Goal: Communication & Community: Answer question/provide support

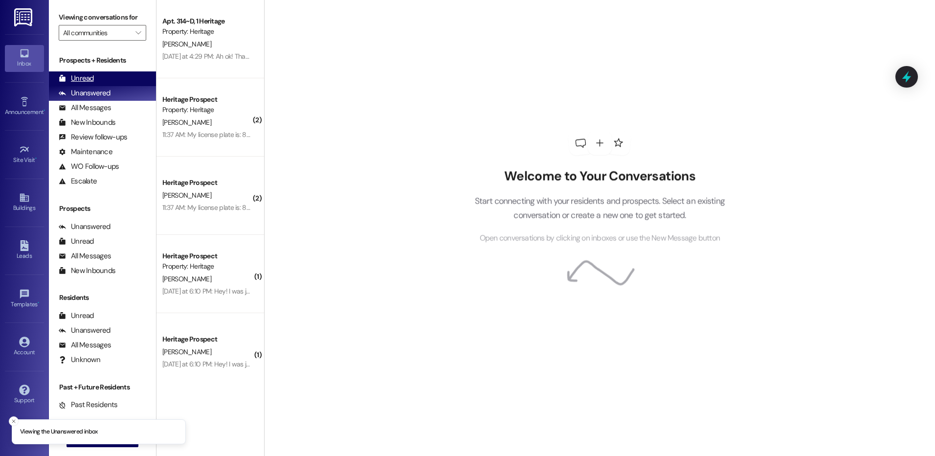
click at [118, 78] on div "Unread (0)" at bounding box center [102, 78] width 107 height 15
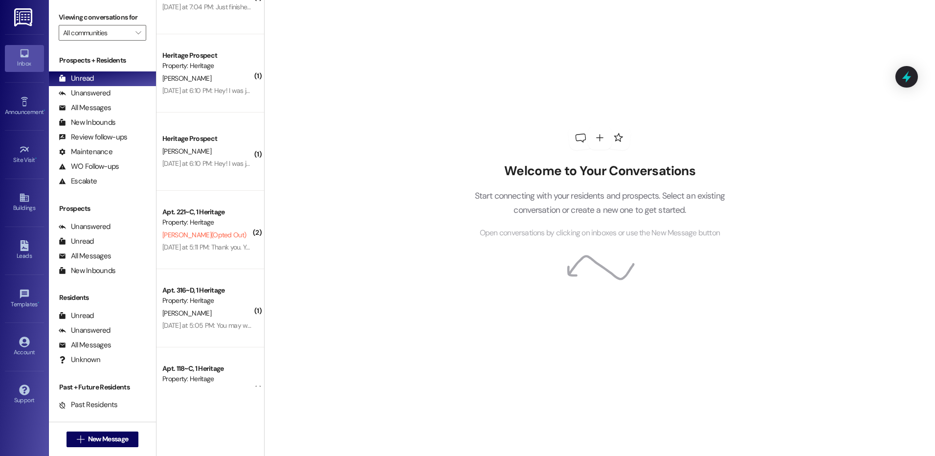
scroll to position [475, 0]
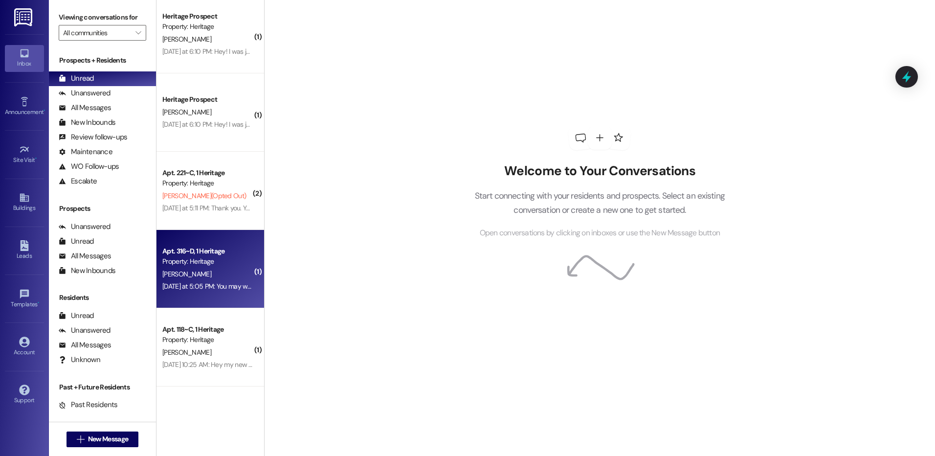
click at [226, 290] on div "[DATE] at 5:05 PM: You may want to remove me from your texting list as I am no …" at bounding box center [300, 286] width 276 height 9
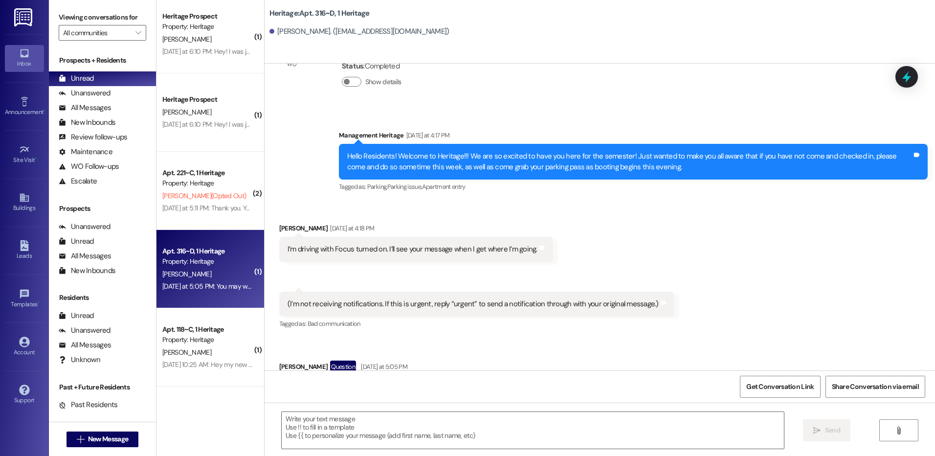
scroll to position [21091, 0]
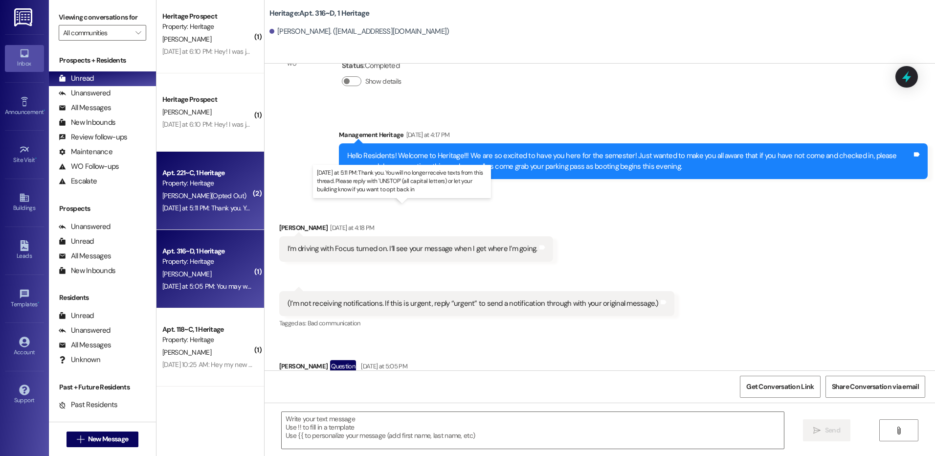
click at [215, 205] on div "[DATE] at 5:11 PM: Thank you. You will no longer receive texts from this thread…" at bounding box center [405, 208] width 486 height 9
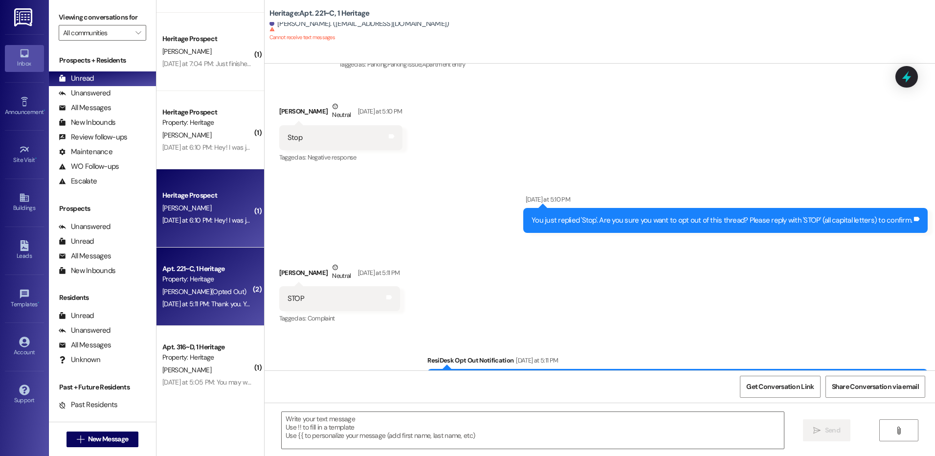
scroll to position [377, 0]
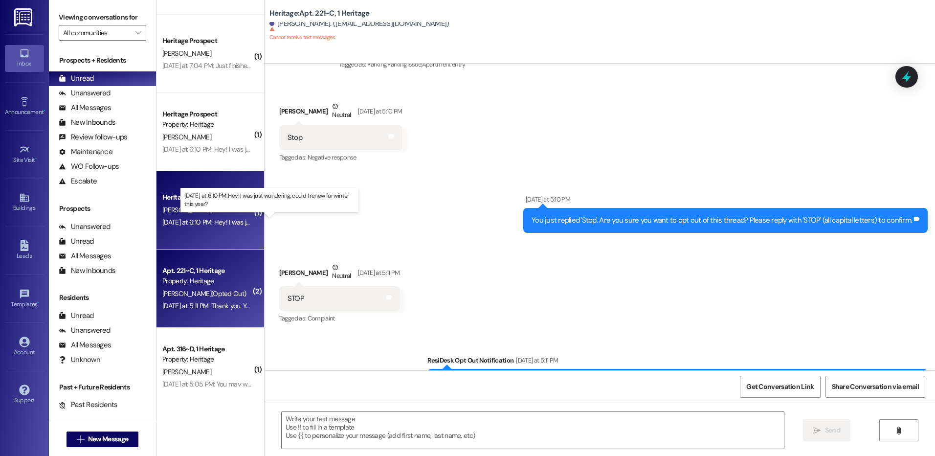
click at [194, 222] on div "[DATE] at 6:10 PM: Hey! I was just wondering, could I renew for winter this yea…" at bounding box center [273, 222] width 222 height 9
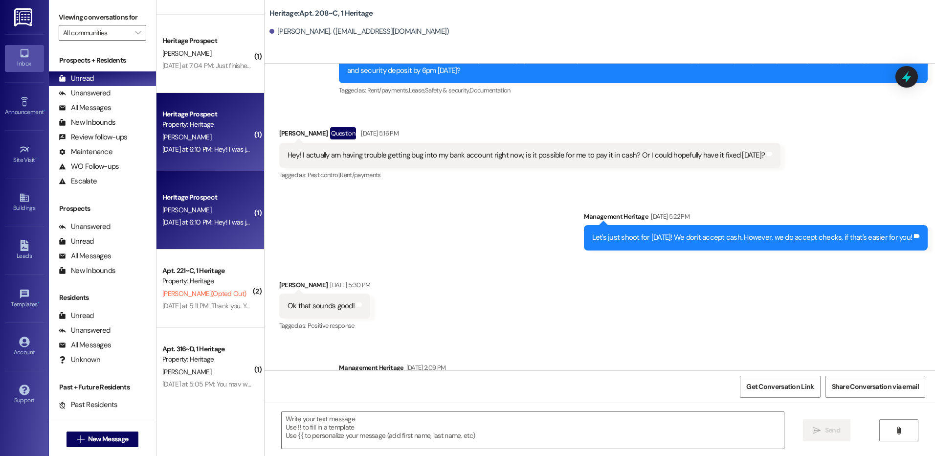
scroll to position [12305, 0]
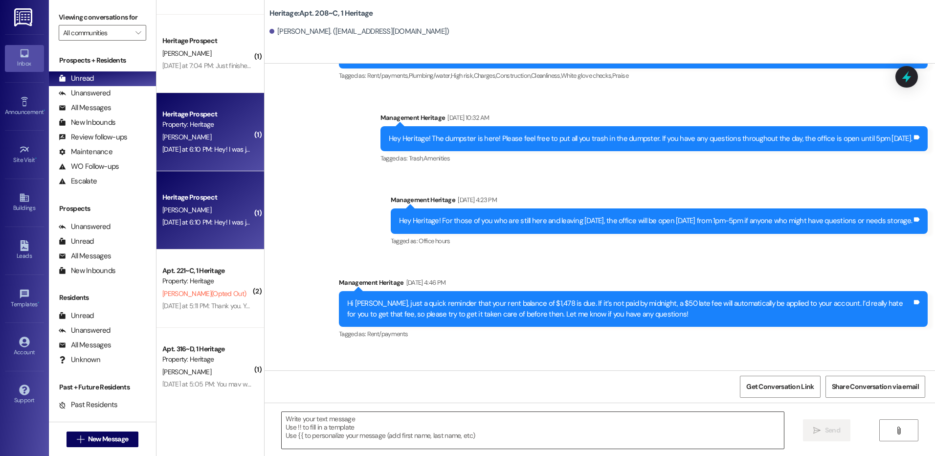
click at [360, 419] on textarea at bounding box center [533, 430] width 502 height 37
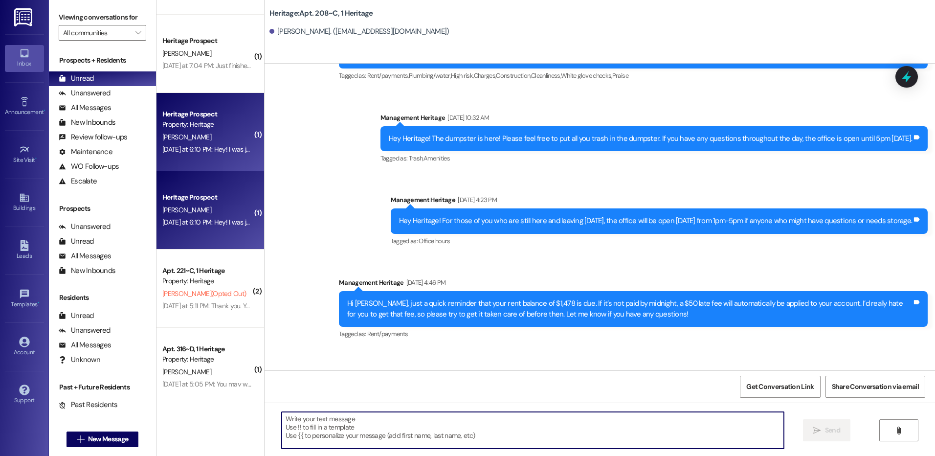
click at [332, 428] on textarea at bounding box center [533, 430] width 502 height 37
click at [310, 428] on textarea "Yea!" at bounding box center [533, 430] width 502 height 37
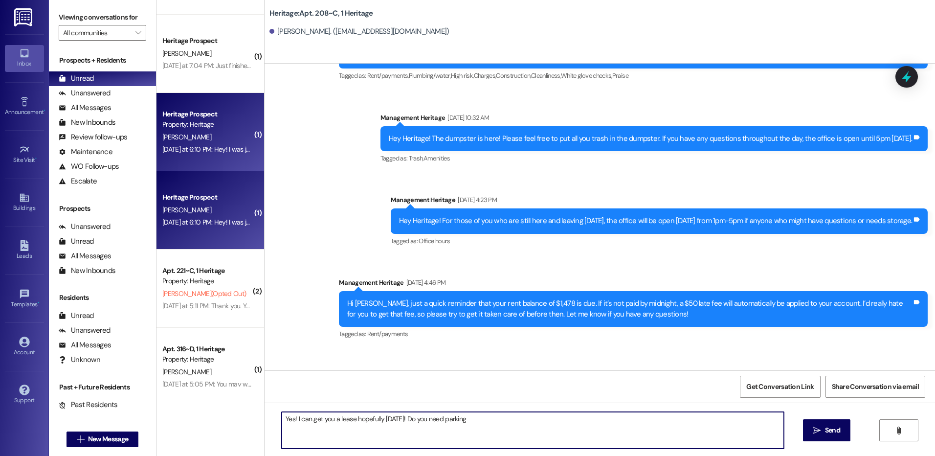
type textarea "Yes! I can get you a lease hopefully [DATE]! Do you need parking?"
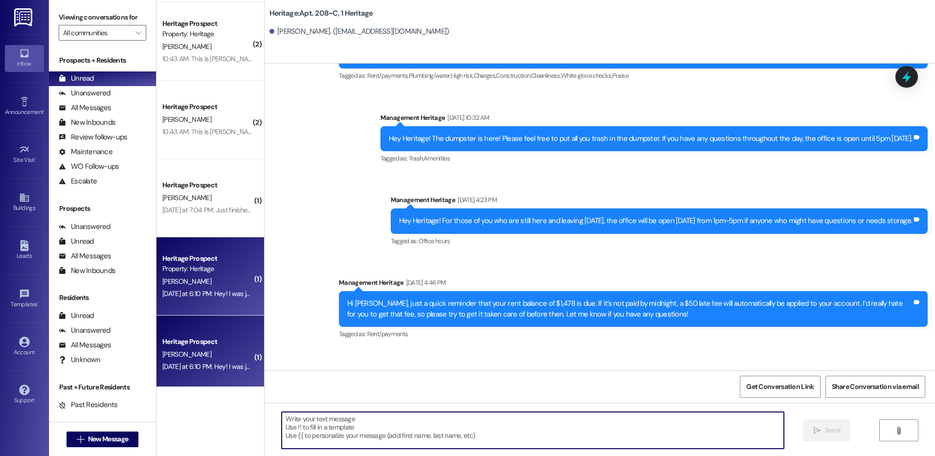
scroll to position [230, 0]
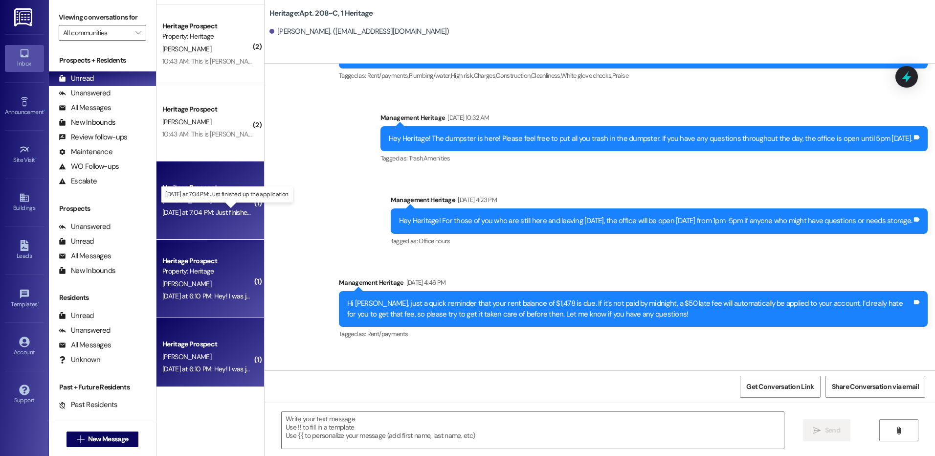
click at [201, 214] on div "[DATE] at 7:04 PM: Just finished up the application. [DATE] at 7:04 PM: Just fi…" at bounding box center [233, 212] width 143 height 9
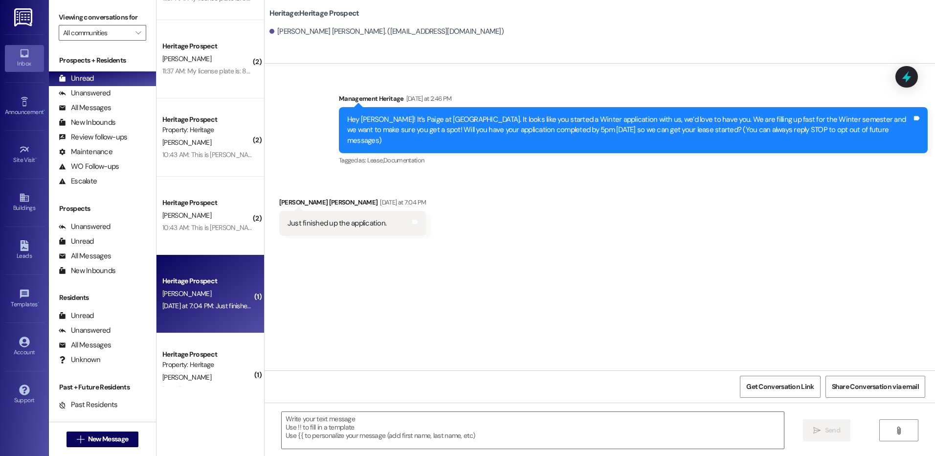
scroll to position [132, 0]
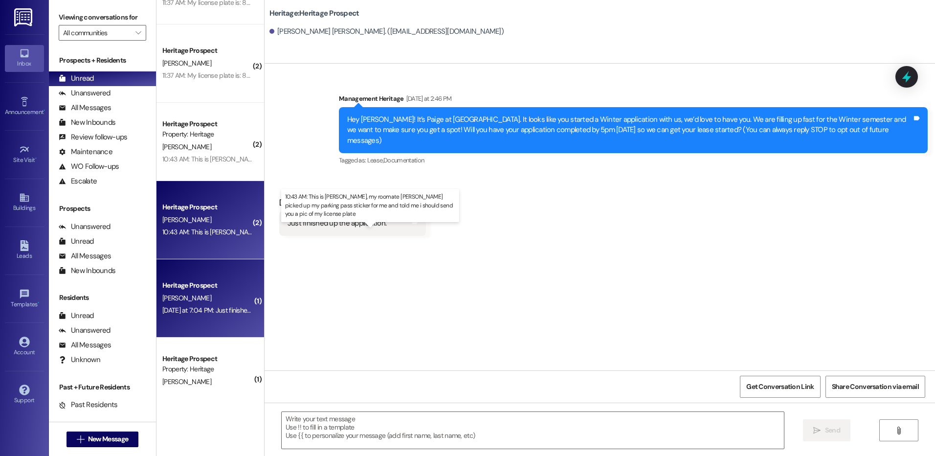
click at [201, 232] on div "10:43 AM: This is [PERSON_NAME], my roomate [PERSON_NAME] picked up my parking …" at bounding box center [392, 231] width 461 height 9
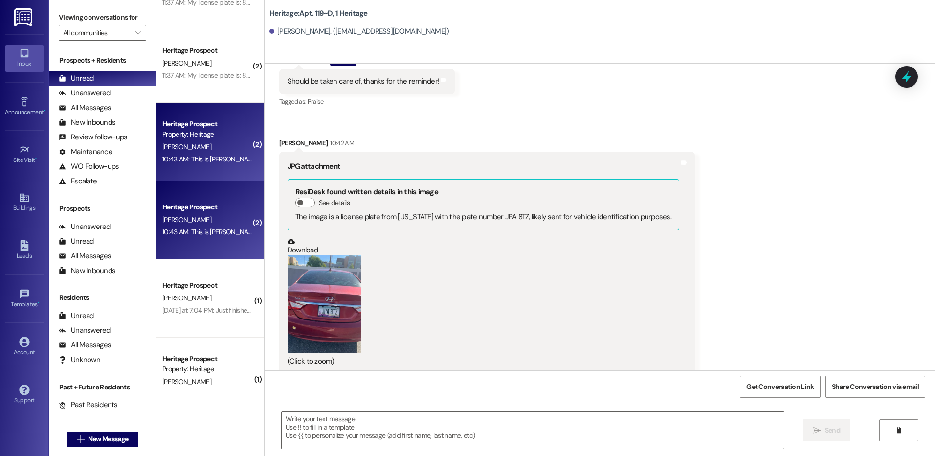
scroll to position [3971, 0]
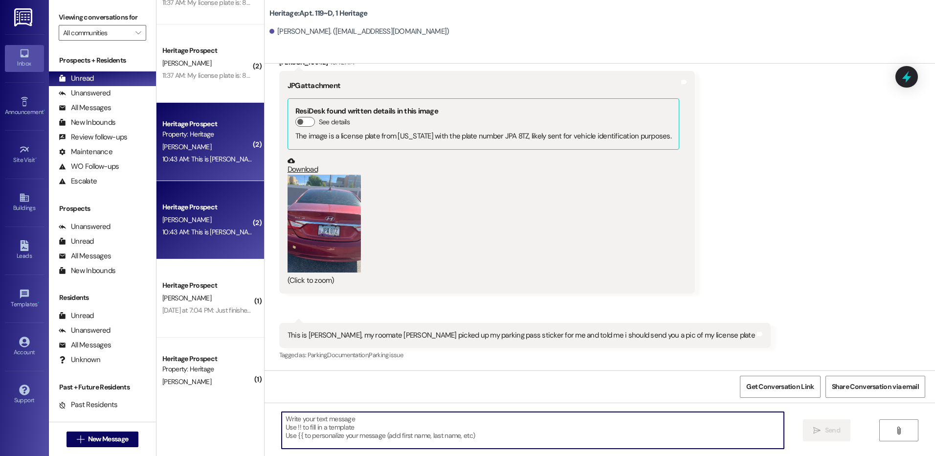
click at [367, 434] on textarea at bounding box center [533, 430] width 502 height 37
type textarea "Thank you for sending a picture!"
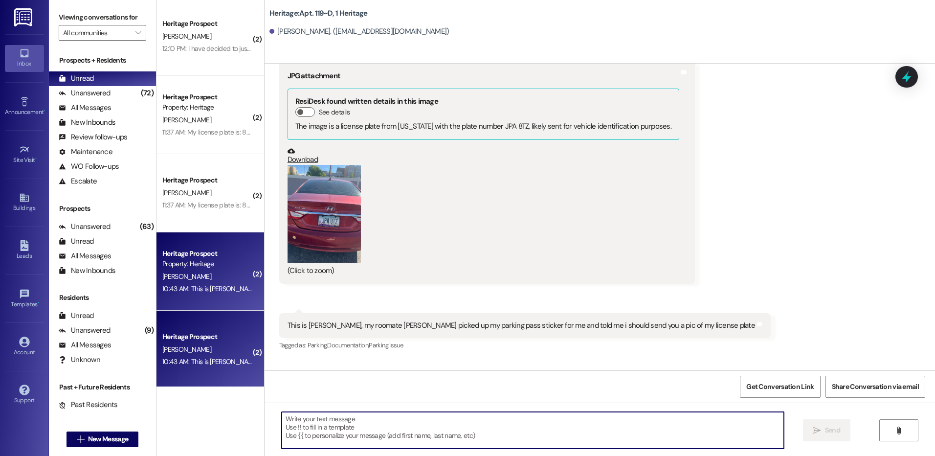
scroll to position [0, 0]
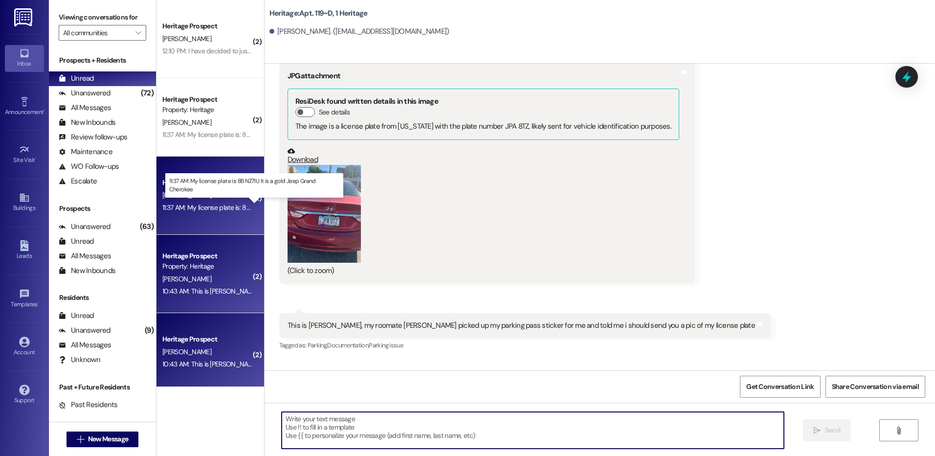
click at [202, 208] on div "11:37 AM: My license plate is: 8B NZ71U It is a gold Jeep Grand Cherokee 11:37 …" at bounding box center [262, 207] width 201 height 9
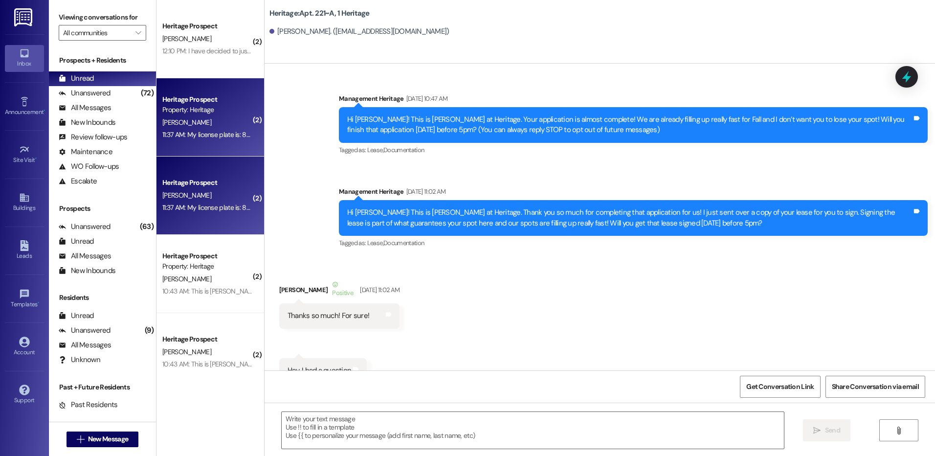
scroll to position [26365, 0]
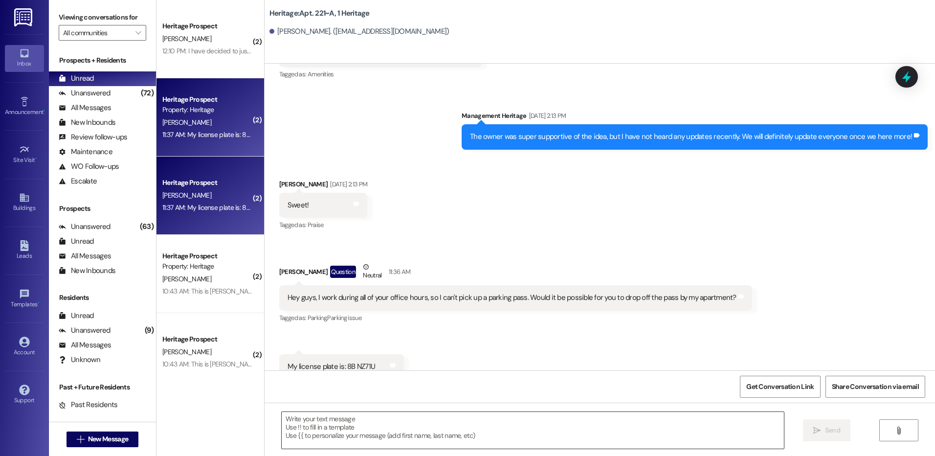
click at [395, 434] on textarea at bounding box center [533, 430] width 502 height 37
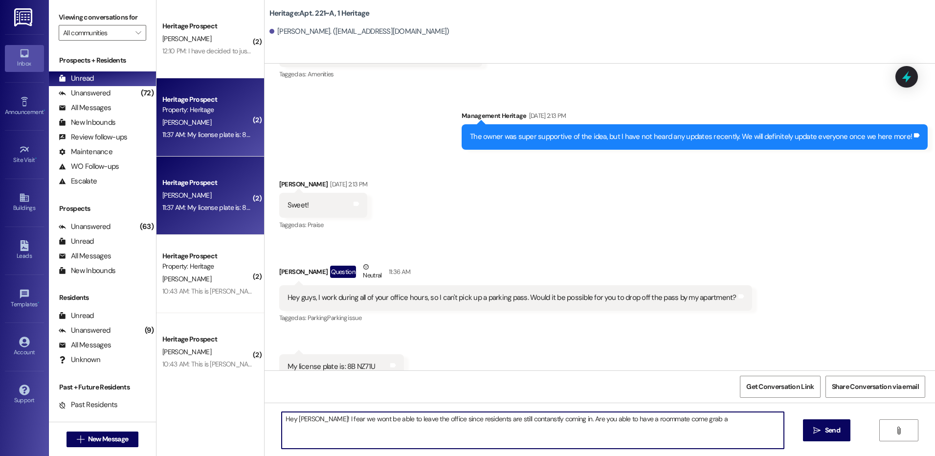
click at [339, 422] on textarea "Hey [PERSON_NAME]! I fear we wont be able to leave the office since residents a…" at bounding box center [533, 430] width 502 height 37
click at [505, 417] on textarea "Hey [PERSON_NAME]! I fear we wont be able to leave the office since residents a…" at bounding box center [533, 430] width 502 height 37
click at [341, 419] on textarea "Hey [PERSON_NAME]! I fear we won't be able to leave the office since residents …" at bounding box center [533, 430] width 502 height 37
type textarea "Hey [PERSON_NAME]! I fear we won't be able to leave the office since residents …"
click at [812, 433] on span " Send" at bounding box center [827, 430] width 31 height 10
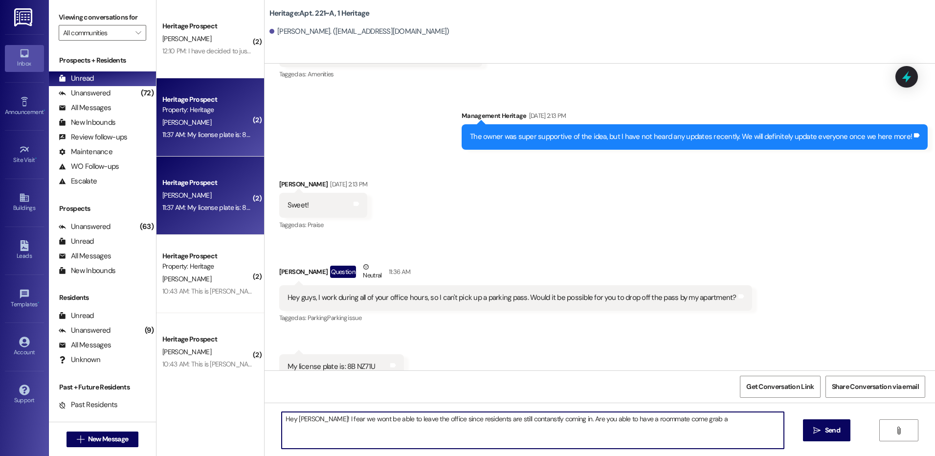
click at [338, 362] on div "My license plate is: 8B NZ71U It is a gold Jeep Grand Cherokee" at bounding box center [338, 372] width 101 height 21
drag, startPoint x: 338, startPoint y: 325, endPoint x: 360, endPoint y: 326, distance: 22.0
click at [360, 362] on div "My license plate is: 8B NZ71U It is a gold Jeep Grand Cherokee" at bounding box center [338, 372] width 101 height 21
drag, startPoint x: 366, startPoint y: 326, endPoint x: 348, endPoint y: 325, distance: 17.6
click at [348, 362] on div "My license plate is: 8B NZ71U It is a gold Jeep Grand Cherokee" at bounding box center [338, 372] width 101 height 21
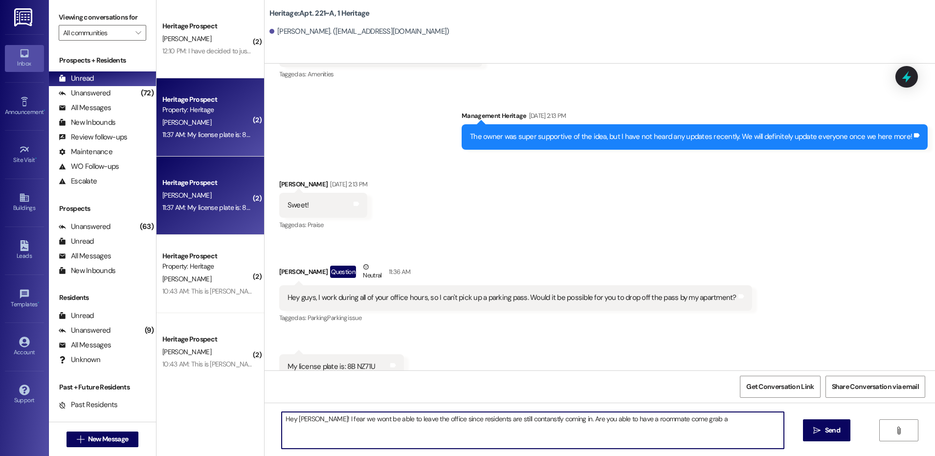
click at [348, 362] on div "My license plate is: 8B NZ71U It is a gold Jeep Grand Cherokee" at bounding box center [338, 372] width 101 height 21
click at [369, 362] on div "My license plate is: 8B NZ71U It is a gold Jeep Grand Cherokee" at bounding box center [338, 372] width 101 height 21
drag, startPoint x: 365, startPoint y: 324, endPoint x: 340, endPoint y: 322, distance: 25.0
click at [340, 362] on div "My license plate is: 8B NZ71U It is a gold Jeep Grand Cherokee" at bounding box center [338, 372] width 101 height 21
copy div "8B NZ71U"
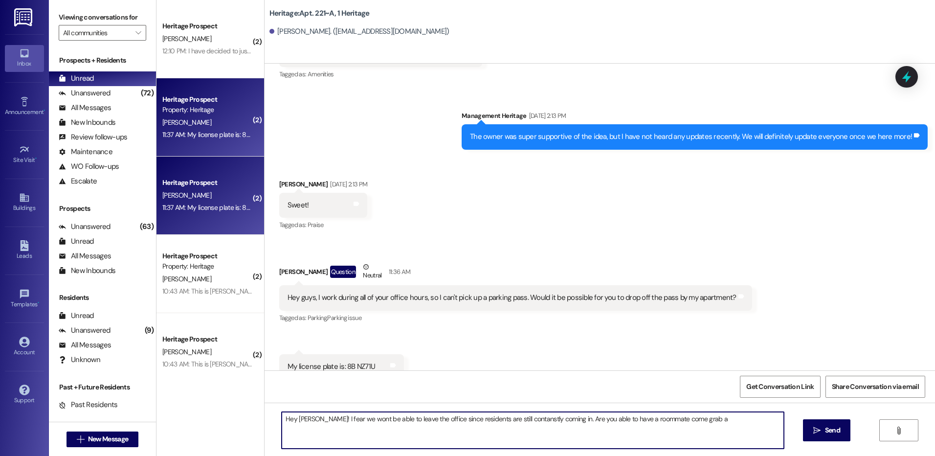
click div "12:10 PM: I have decided to just pay it all up front. But my account is showing…"
click textarea
type textarea "I"
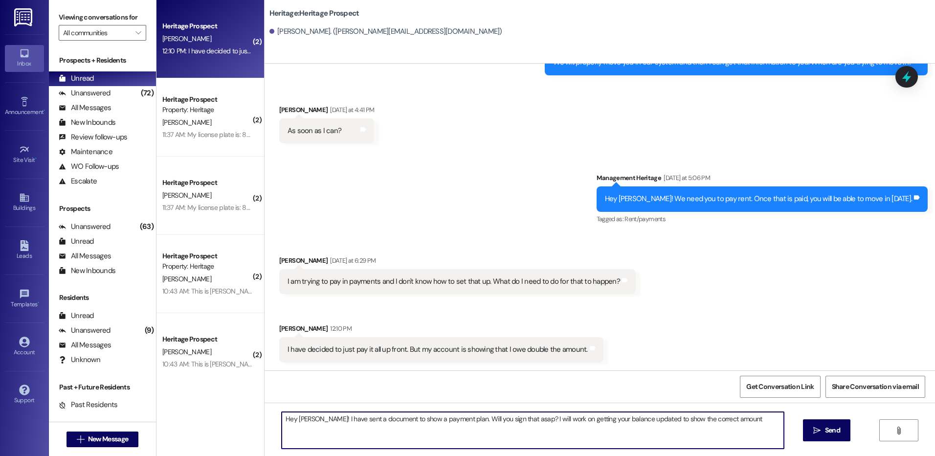
type textarea "Hey [PERSON_NAME]! I have sent a document to show a payment plan. Will you sign…"
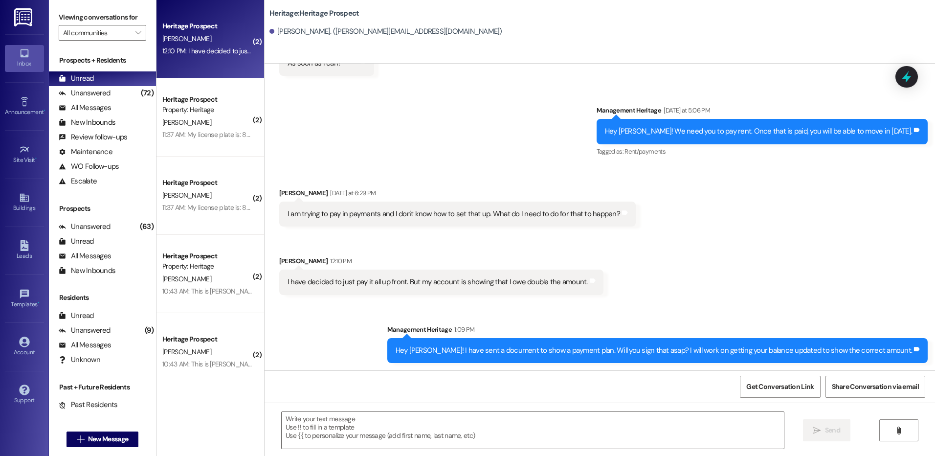
scroll to position [666, 0]
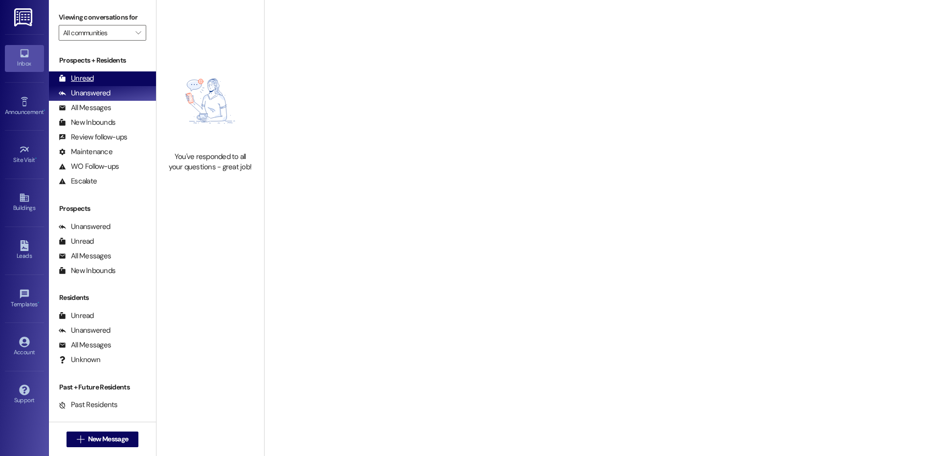
click at [99, 74] on div "Unread (0)" at bounding box center [102, 78] width 107 height 15
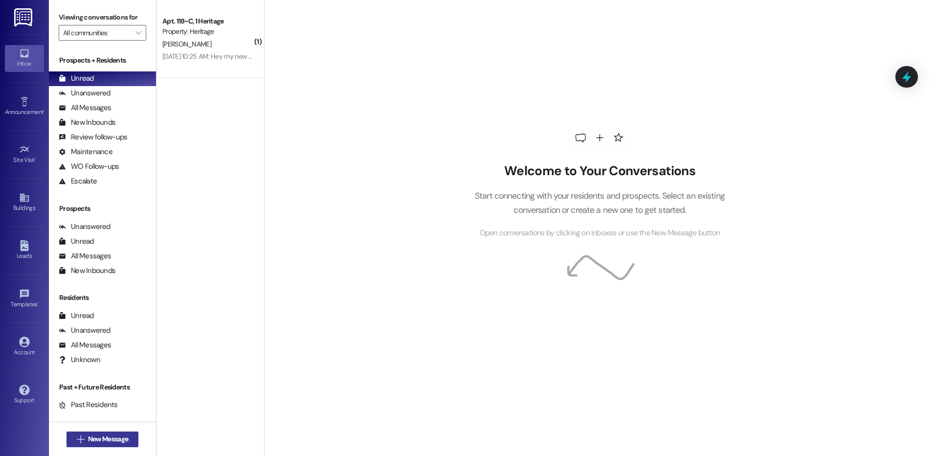
click at [76, 433] on button " New Message" at bounding box center [103, 439] width 72 height 16
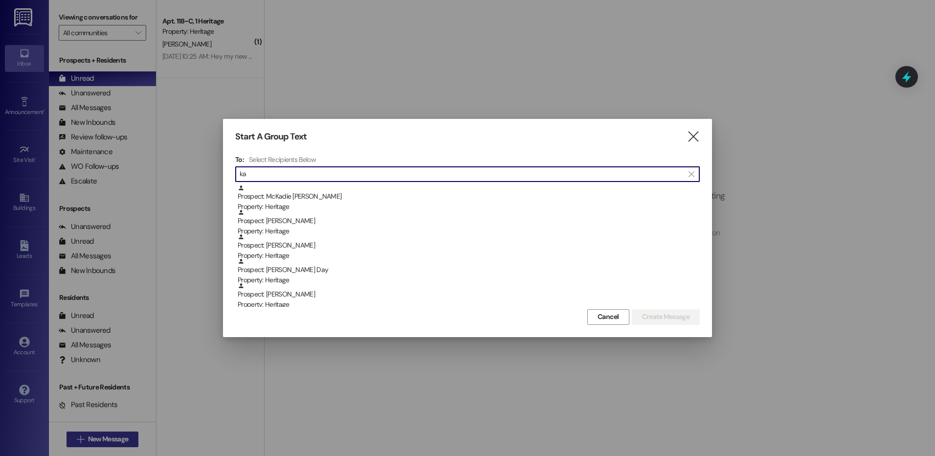
type input "k"
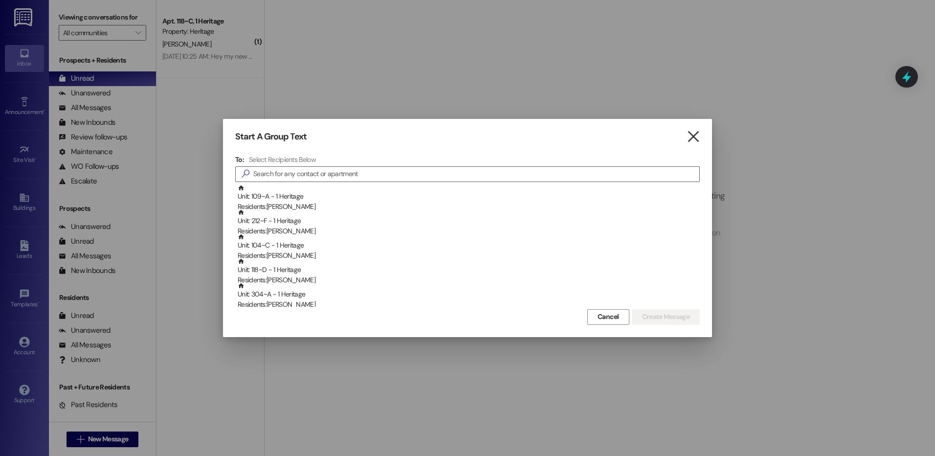
click at [695, 132] on icon "" at bounding box center [693, 137] width 13 height 10
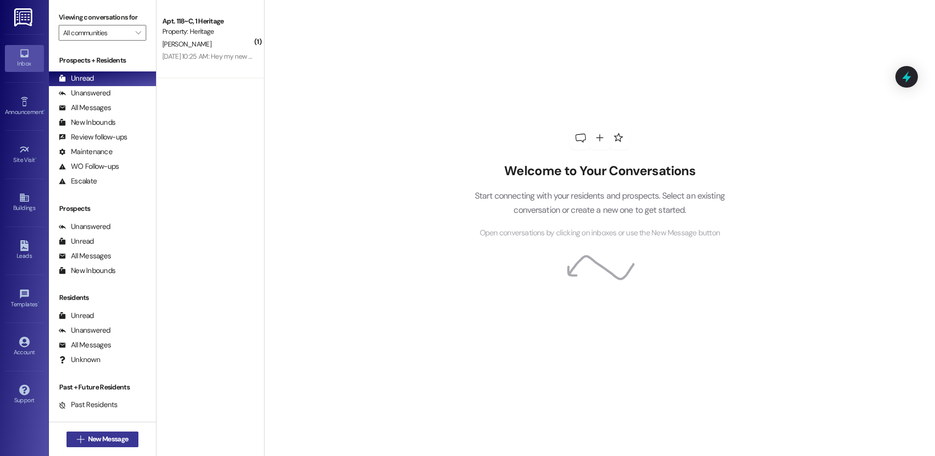
click at [108, 441] on span "New Message" at bounding box center [108, 439] width 40 height 10
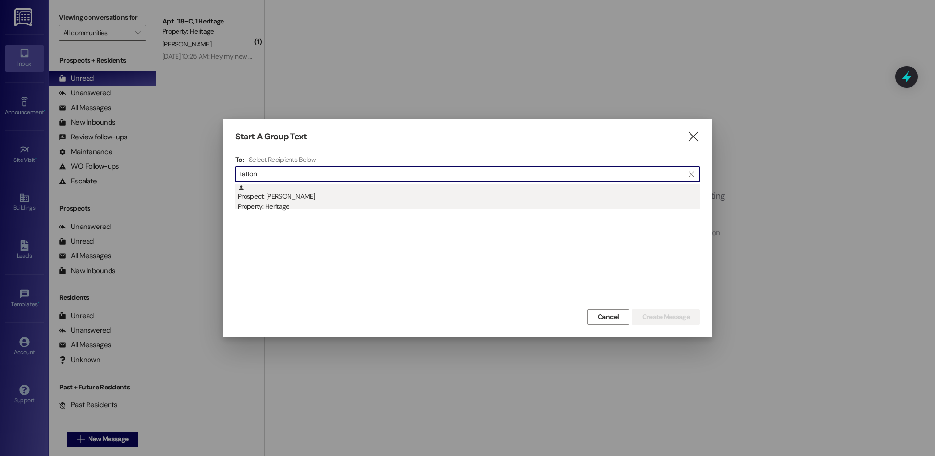
type input "tatton"
click at [342, 205] on div "Property: Heritage" at bounding box center [469, 207] width 462 height 10
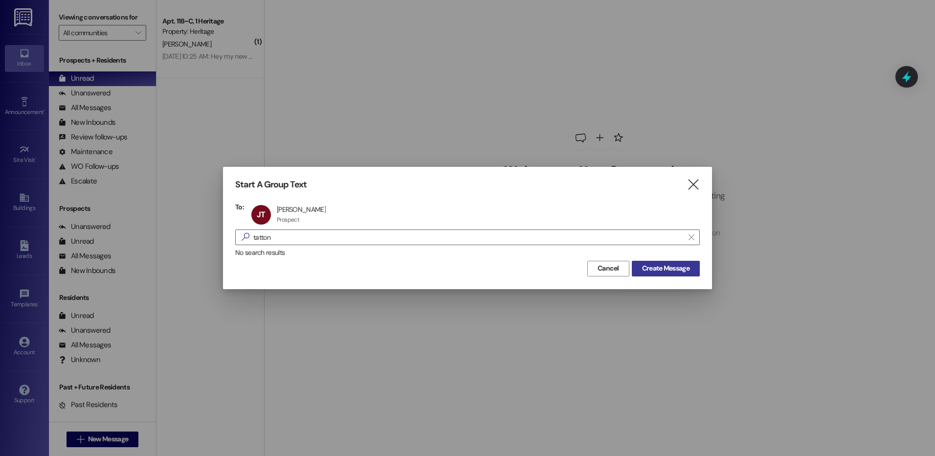
click at [648, 269] on span "Create Message" at bounding box center [665, 268] width 47 height 10
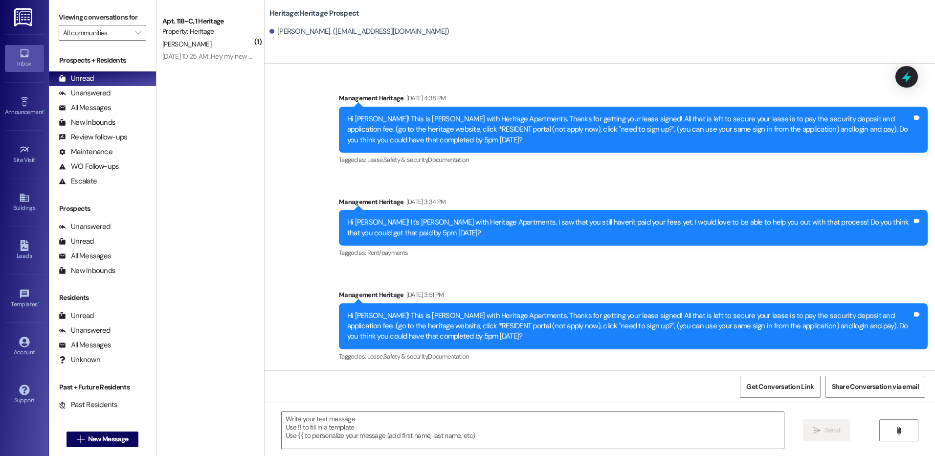
scroll to position [1257, 0]
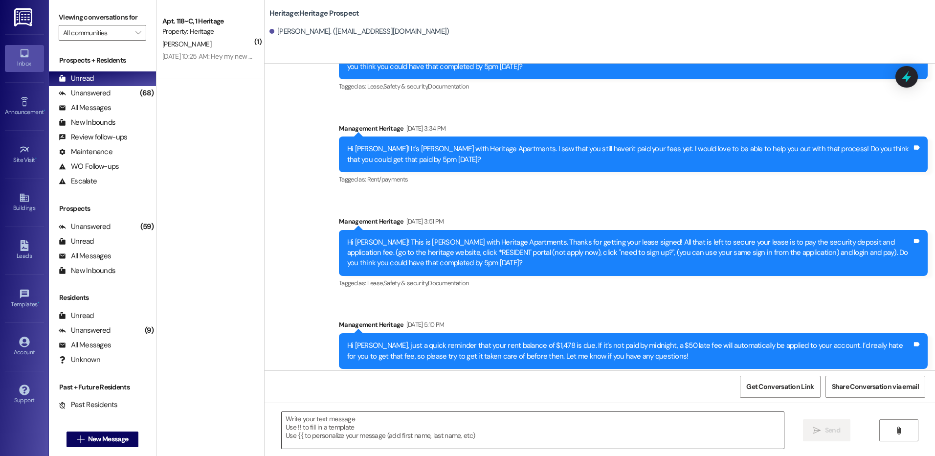
click at [315, 431] on textarea at bounding box center [533, 430] width 502 height 37
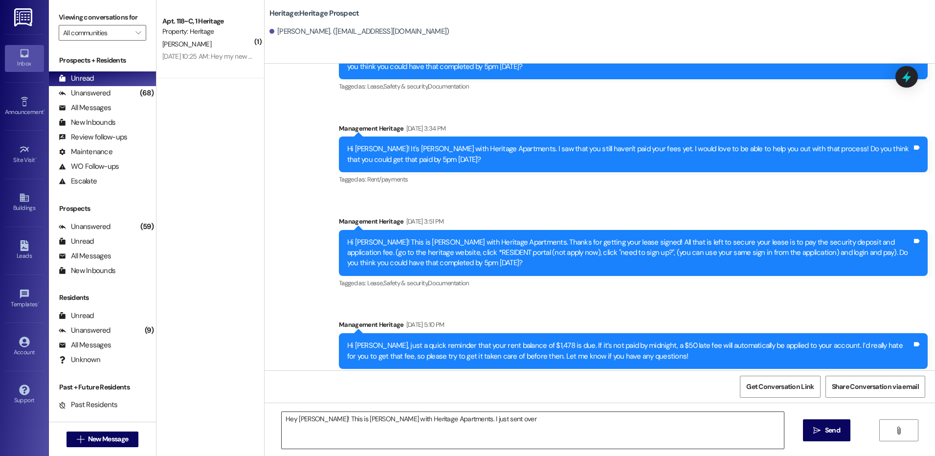
click at [480, 412] on textarea "Hey Jacob! This is Paige with Heritage Apartments. I just sent over" at bounding box center [533, 430] width 502 height 37
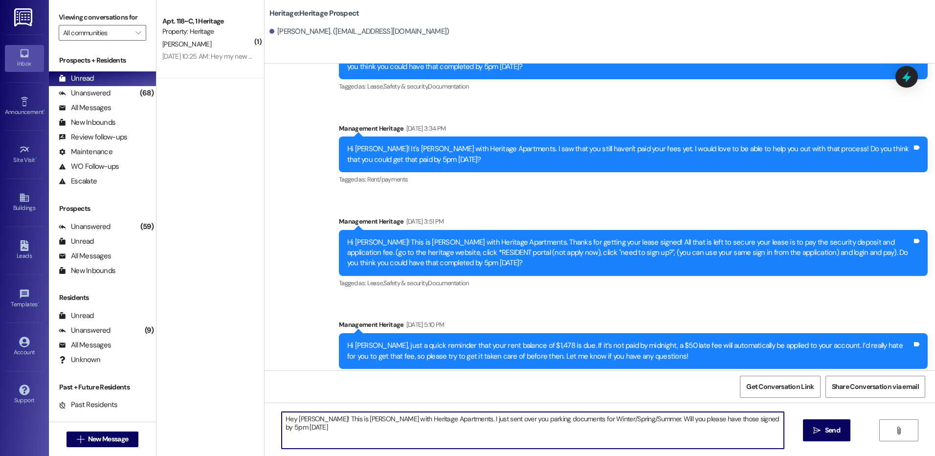
type textarea "Hey Jacob! This is Paige with Heritage Apartments. I just sent over you parking…"
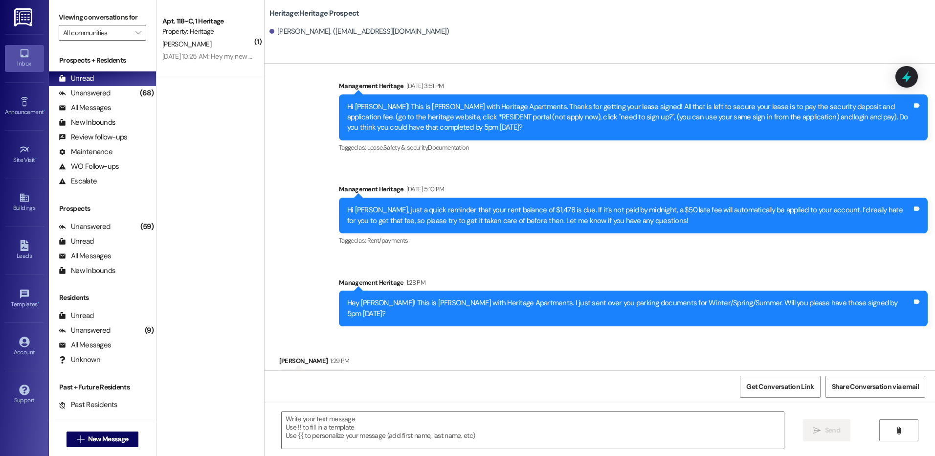
scroll to position [1393, 0]
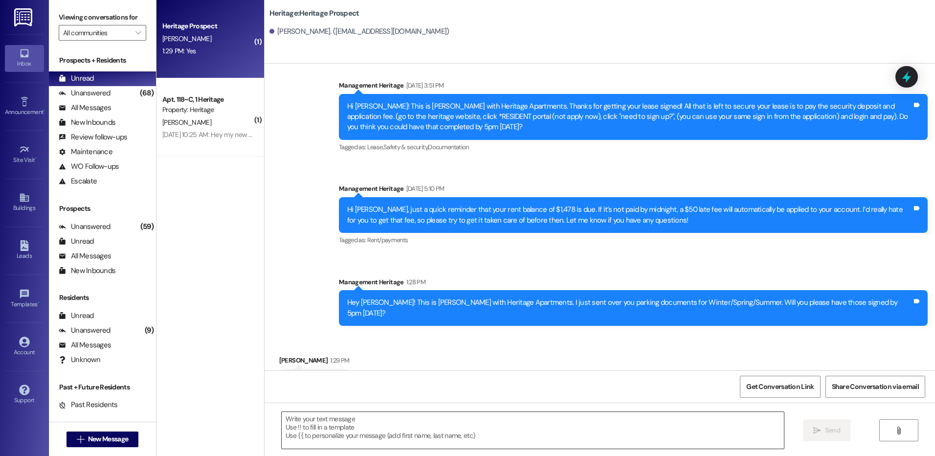
click at [350, 447] on textarea at bounding box center [533, 430] width 502 height 37
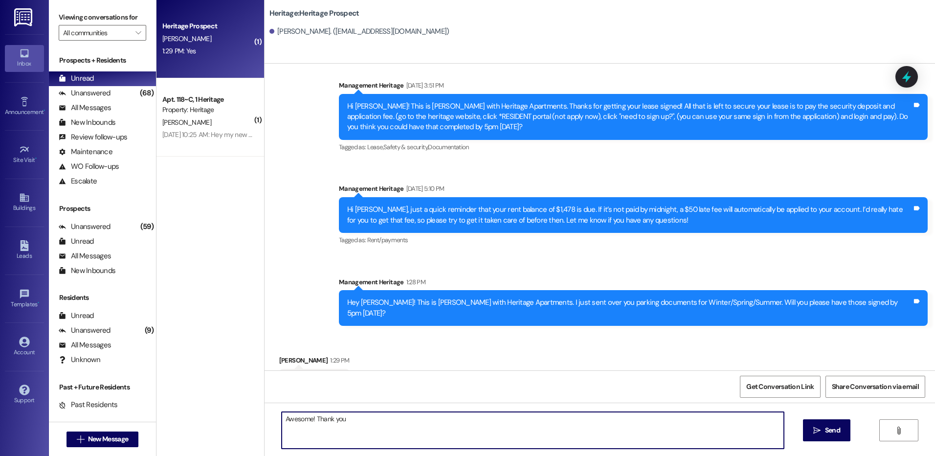
type textarea "Awesome! Thank you!"
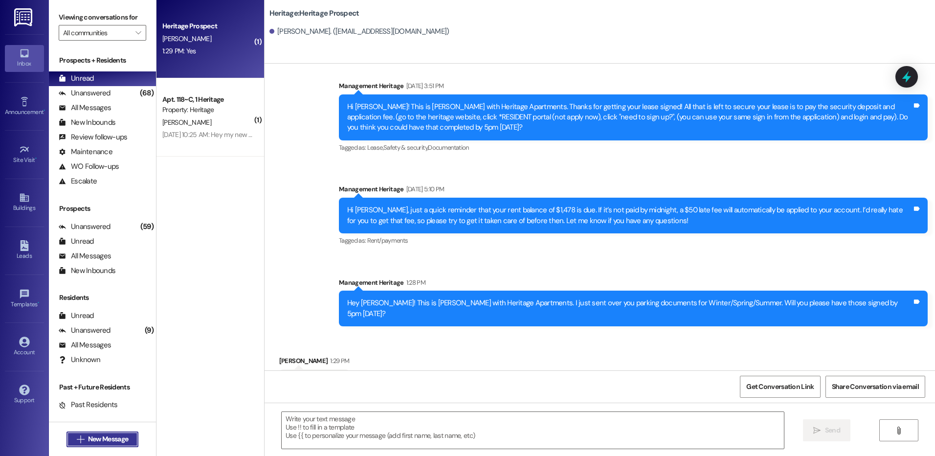
click at [113, 437] on span "New Message" at bounding box center [108, 439] width 40 height 10
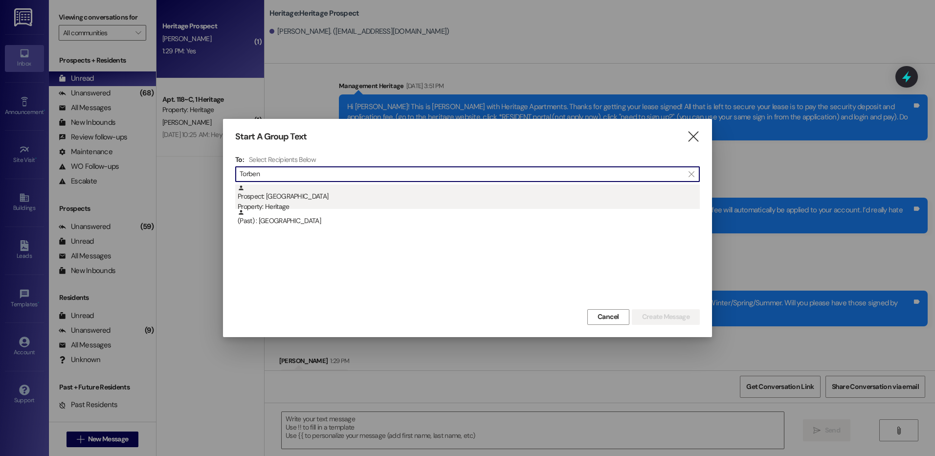
type input "Torben"
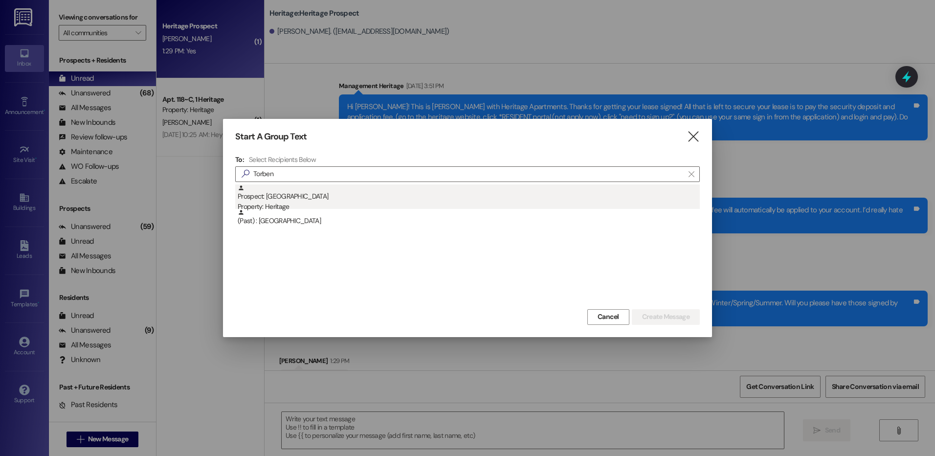
click at [466, 192] on div "Prospect: Torben Lake Property: Heritage" at bounding box center [469, 198] width 462 height 28
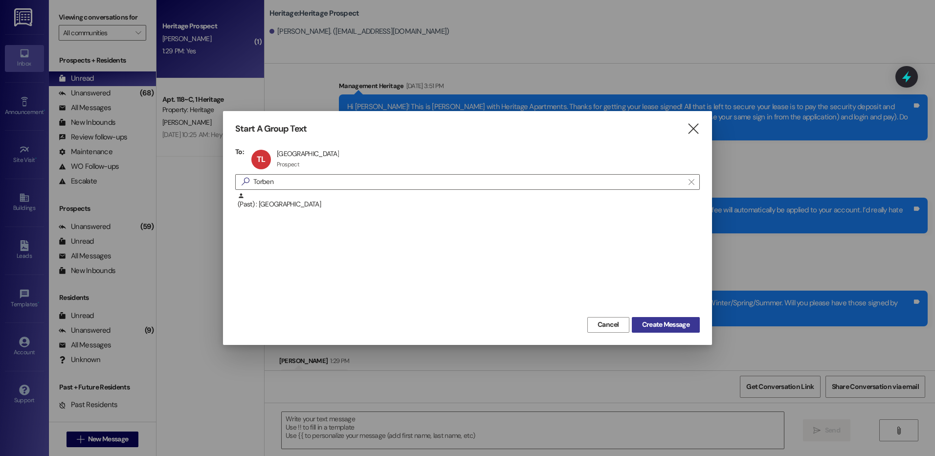
click at [659, 330] on span "Create Message" at bounding box center [665, 324] width 47 height 10
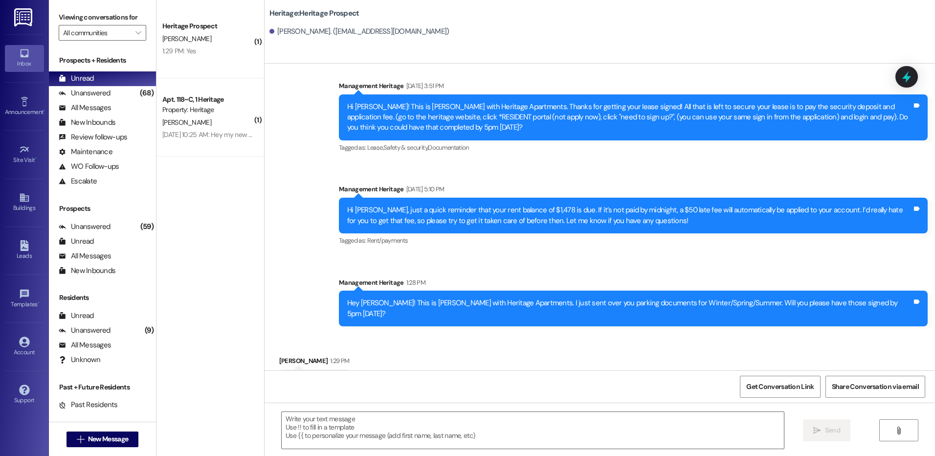
click at [655, 334] on div "Received via SMS Jacob Tatton 1:29 PM Yes Tags and notes" at bounding box center [600, 368] width 671 height 68
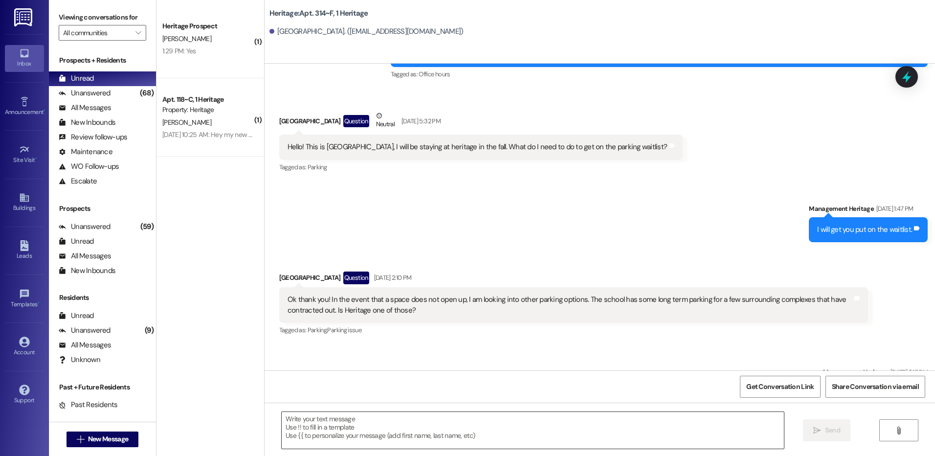
scroll to position [7902, 0]
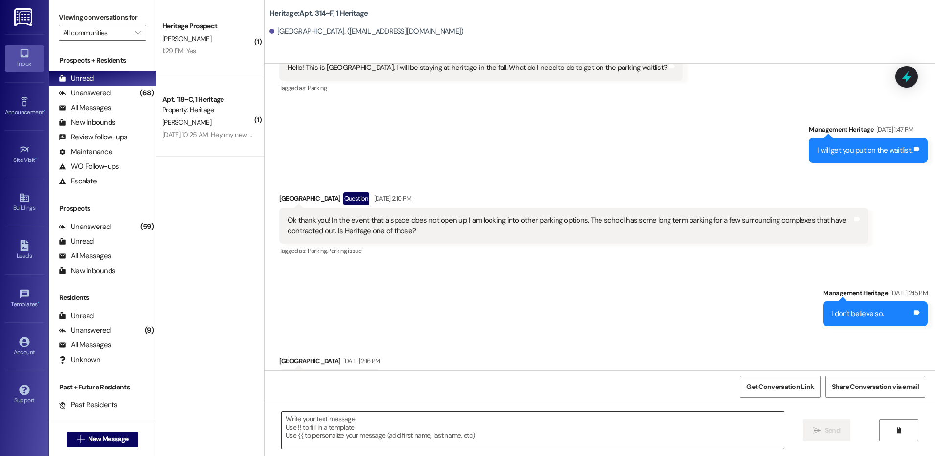
click at [359, 428] on textarea at bounding box center [533, 430] width 502 height 37
paste textarea "Hi _____! Your _____ renewal lease is ready to sign in your resident portal! Wi…"
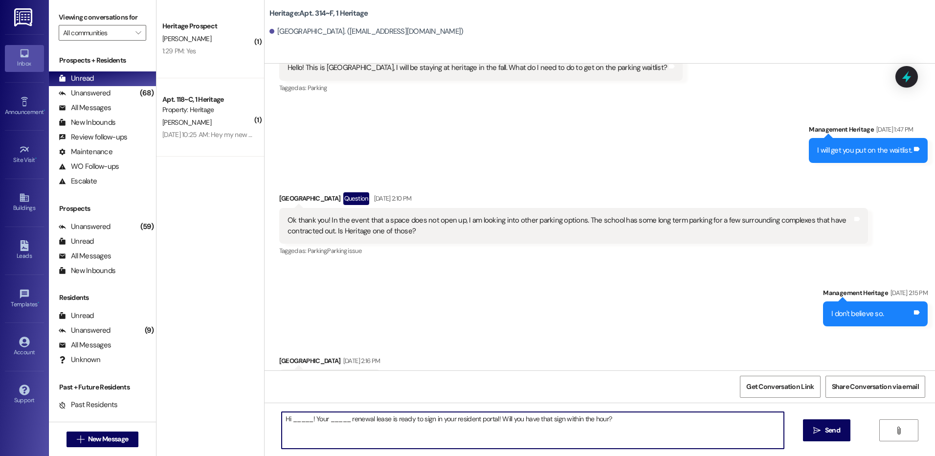
click at [294, 417] on textarea "Hi _____! Your _____ renewal lease is ready to sign in your resident portal! Wi…" at bounding box center [533, 430] width 502 height 37
click at [322, 419] on textarea "Hi Torben! Your _____ renewal lease is ready to sign in your resident portal! W…" at bounding box center [533, 430] width 502 height 37
click at [552, 424] on textarea "Hi Torben! Your Winter renewal lease is ready to sign in your resident portal! …" at bounding box center [533, 430] width 502 height 37
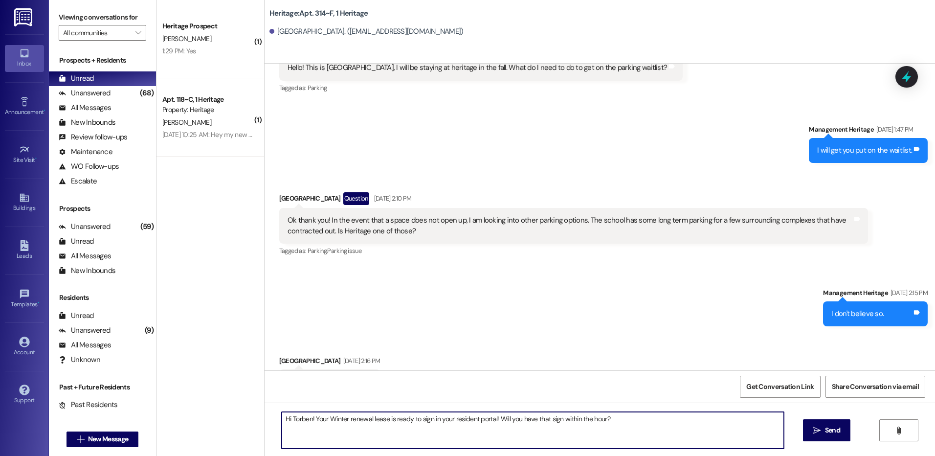
click at [552, 424] on textarea "Hi Torben! Your Winter renewal lease is ready to sign in your resident portal! …" at bounding box center [533, 430] width 502 height 37
click at [630, 426] on textarea "Hi Torben! Your Winter renewal lease is ready to sign in your resident portal! …" at bounding box center [533, 430] width 502 height 37
type textarea "Hi Torben! Your Winter renewal lease is ready to sign in your resident portal! …"
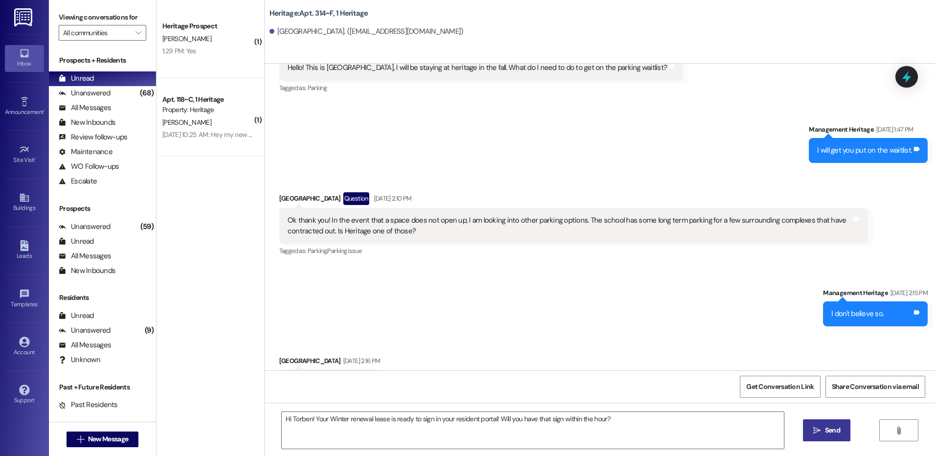
click at [809, 426] on button " Send" at bounding box center [826, 430] width 47 height 22
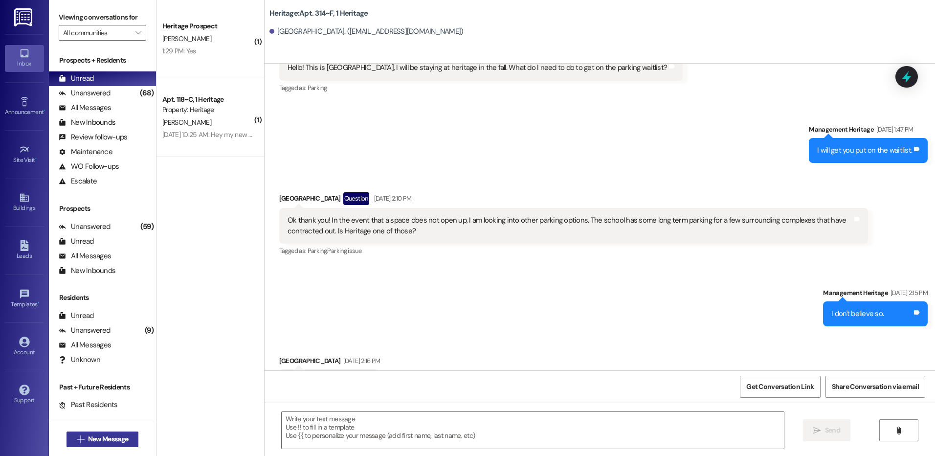
click at [100, 440] on span "New Message" at bounding box center [108, 439] width 40 height 10
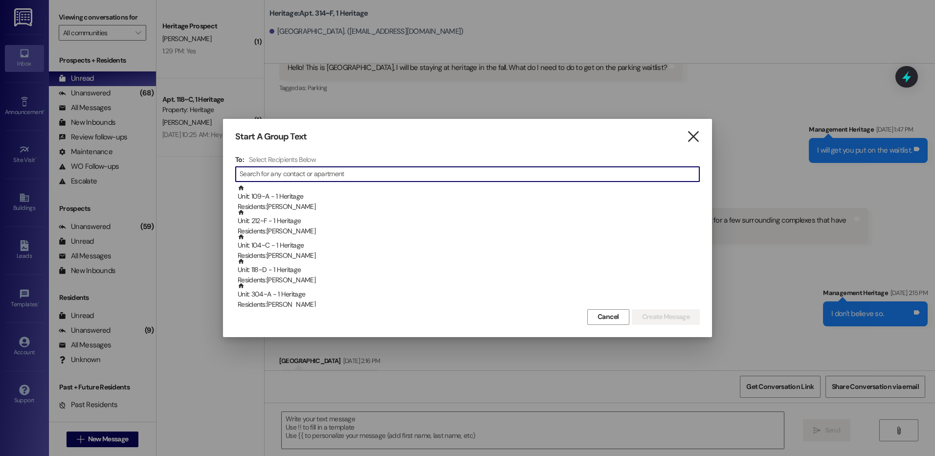
click at [690, 137] on icon "" at bounding box center [693, 137] width 13 height 10
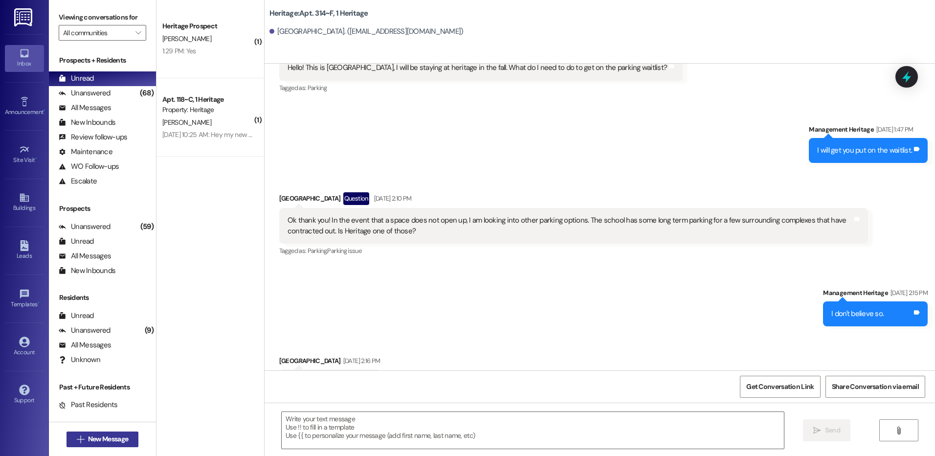
click at [92, 439] on span "New Message" at bounding box center [108, 439] width 40 height 10
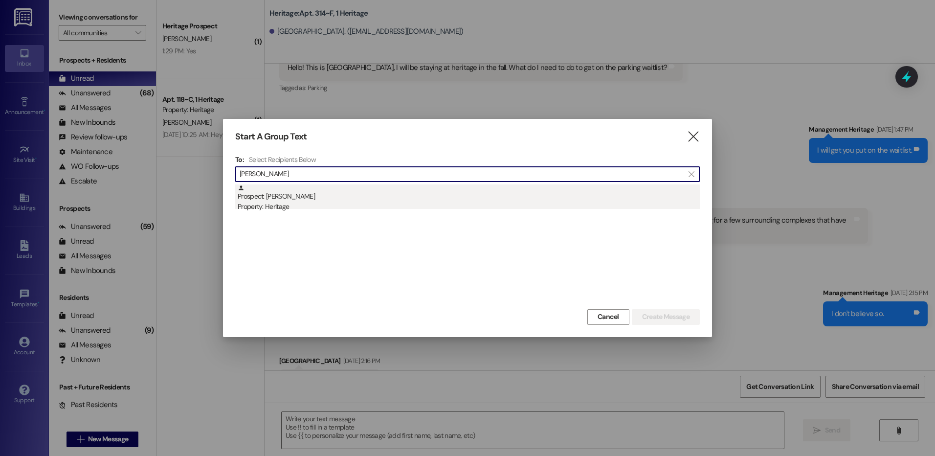
type input "andrew fost"
click at [342, 204] on div "Property: Heritage" at bounding box center [469, 207] width 462 height 10
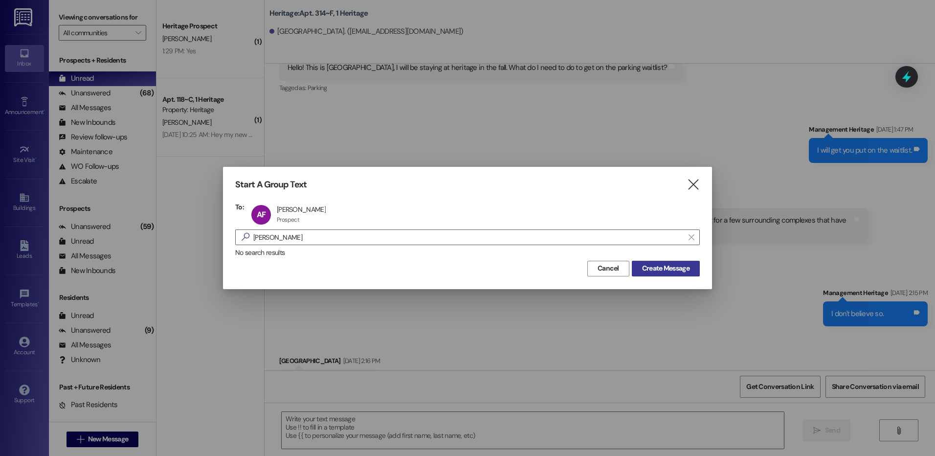
click at [653, 260] on div "Cancel Create Message" at bounding box center [467, 267] width 465 height 18
click at [657, 271] on span "Create Message" at bounding box center [665, 268] width 47 height 10
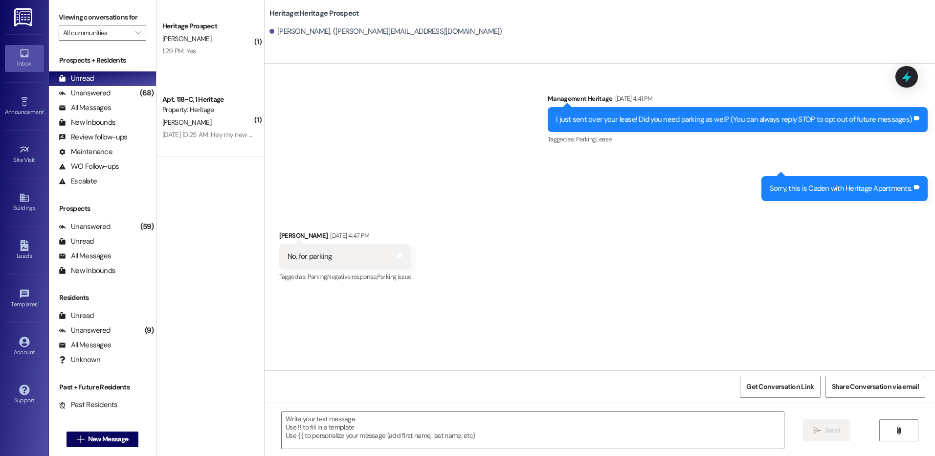
scroll to position [0, 0]
click at [346, 440] on textarea at bounding box center [533, 430] width 502 height 37
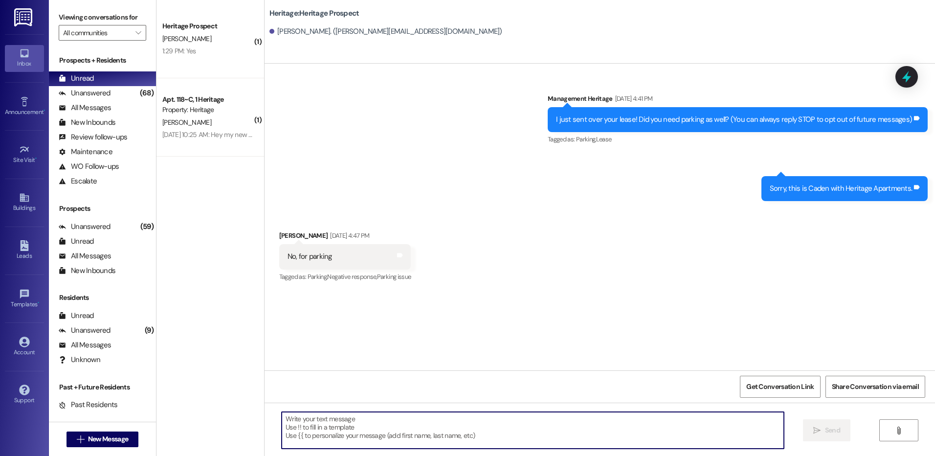
paste textarea "Hi _____! Your _____ renewal lease is ready to sign in your resident portal! Wi…"
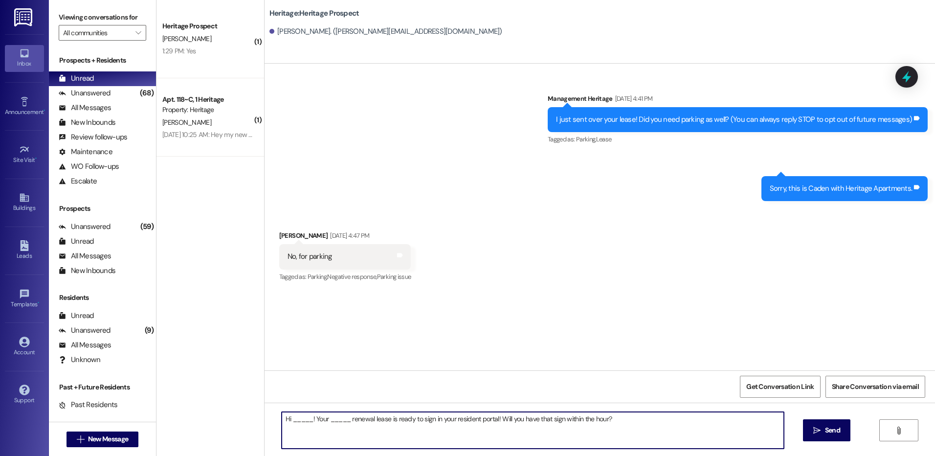
click at [290, 420] on textarea "Hi _____! Your _____ renewal lease is ready to sign in your resident portal! Wi…" at bounding box center [533, 430] width 502 height 37
click at [292, 420] on textarea "Hi _____! Your _____ renewal lease is ready to sign in your resident portal! Wi…" at bounding box center [533, 430] width 502 height 37
click at [331, 420] on textarea "Hi Andrew! Your _____ renewal lease is ready to sign in your resident portal! W…" at bounding box center [533, 430] width 502 height 37
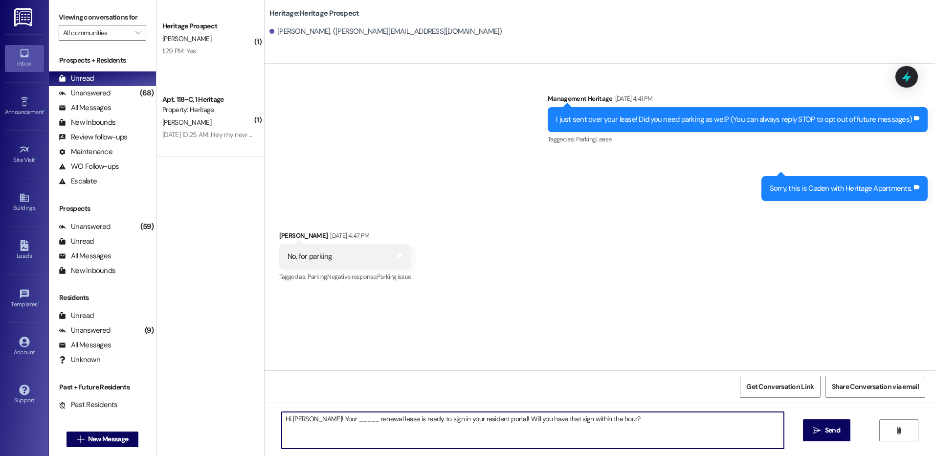
click at [331, 420] on textarea "Hi Andrew! Your _____ renewal lease is ready to sign in your resident portal! W…" at bounding box center [533, 430] width 502 height 37
type textarea "Hi Andrew! Your Winter renewal lease is ready to sign in your resident portal! …"
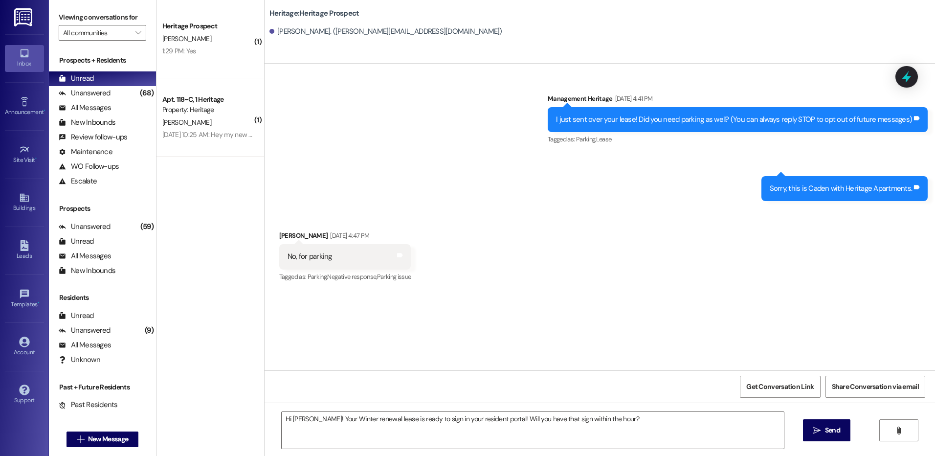
click at [831, 443] on div "Hi Andrew! Your Winter renewal lease is ready to sign in your resident portal! …" at bounding box center [600, 439] width 671 height 73
click at [837, 432] on span "Send" at bounding box center [832, 430] width 15 height 10
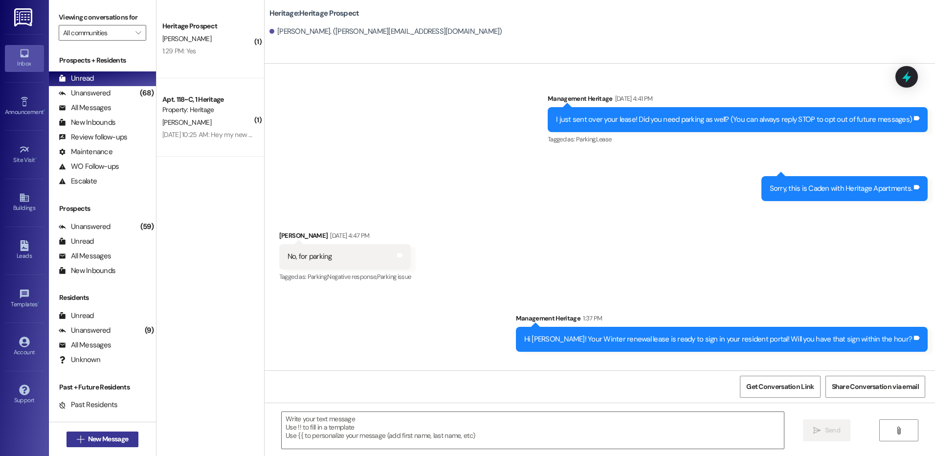
click at [79, 432] on button " New Message" at bounding box center [103, 439] width 72 height 16
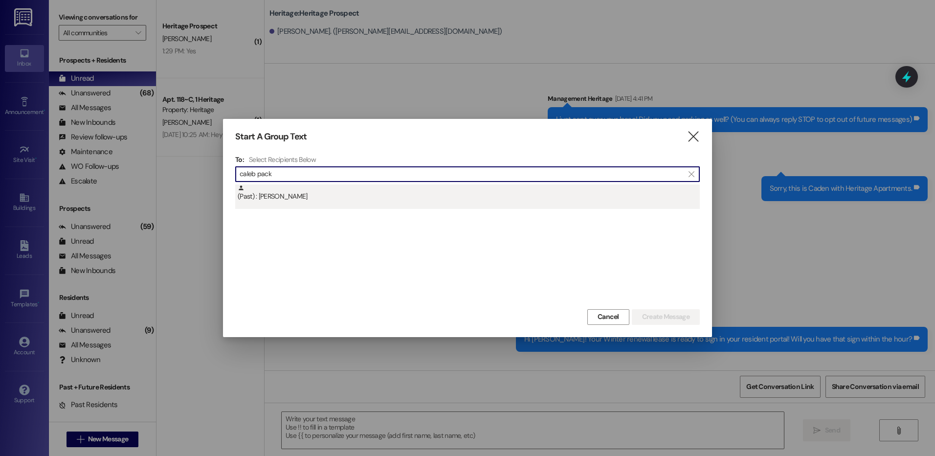
type input "caleb pack"
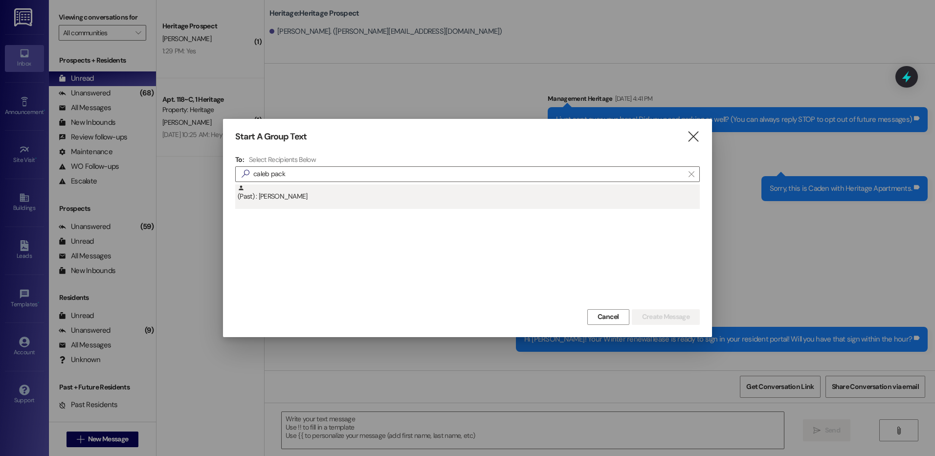
click at [320, 197] on div "(Past) : Caleb Packer" at bounding box center [469, 192] width 462 height 17
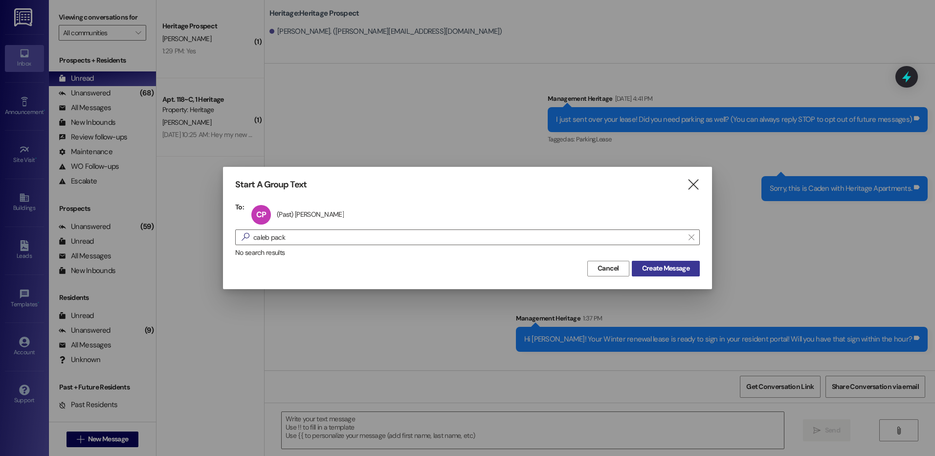
click at [649, 271] on span "Create Message" at bounding box center [665, 268] width 47 height 10
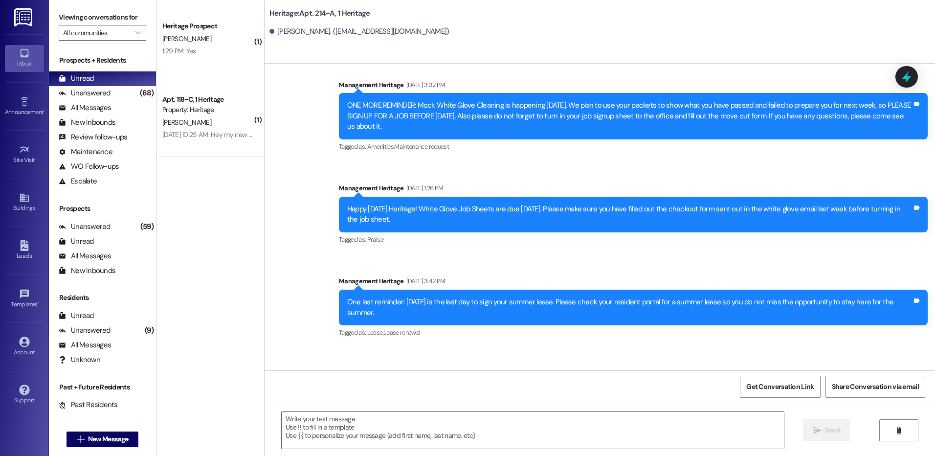
scroll to position [14416, 0]
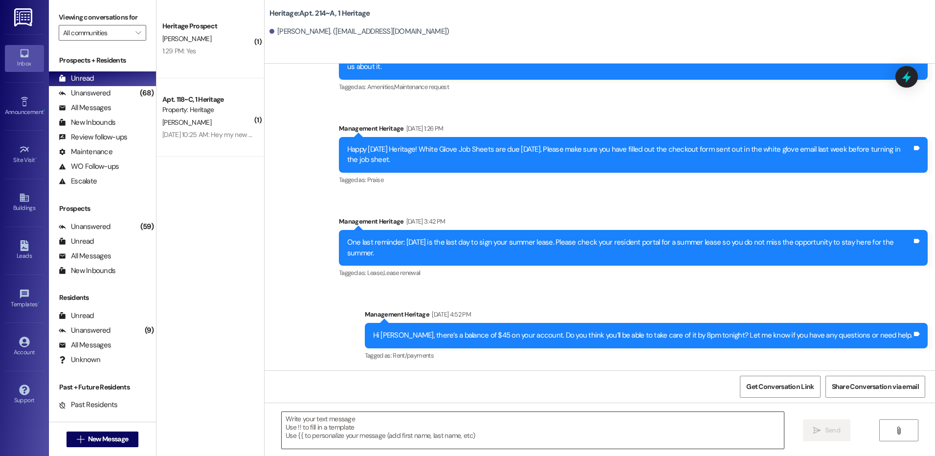
click at [463, 430] on textarea at bounding box center [533, 430] width 502 height 37
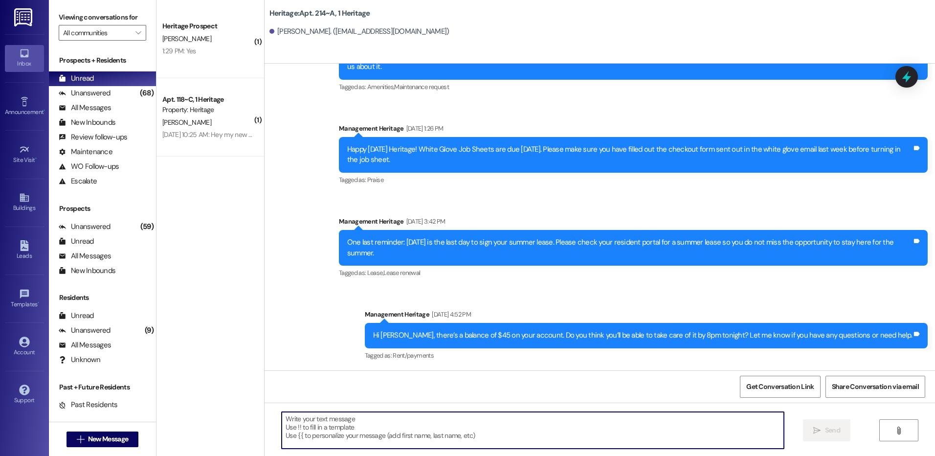
paste textarea "Hi _____! Your _____ renewal lease is ready to sign in your resident portal! Wi…"
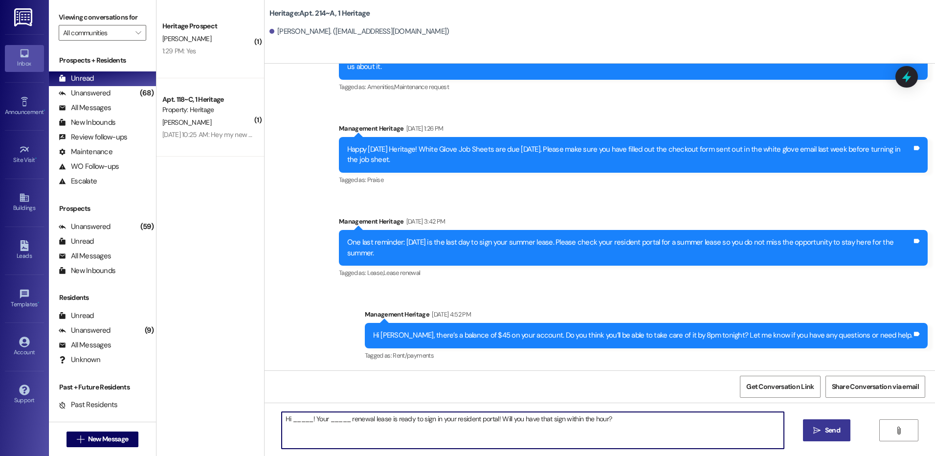
click at [294, 418] on textarea "Hi _____! Your _____ renewal lease is ready to sign in your resident portal! Wi…" at bounding box center [533, 430] width 502 height 37
click at [326, 420] on textarea "Hi Caleb! Your _____ renewal lease is ready to sign in your resident portal! Wi…" at bounding box center [533, 430] width 502 height 37
type textarea "Hi Caleb! Your Winter renewal lease is ready to sign in your resident portal! W…"
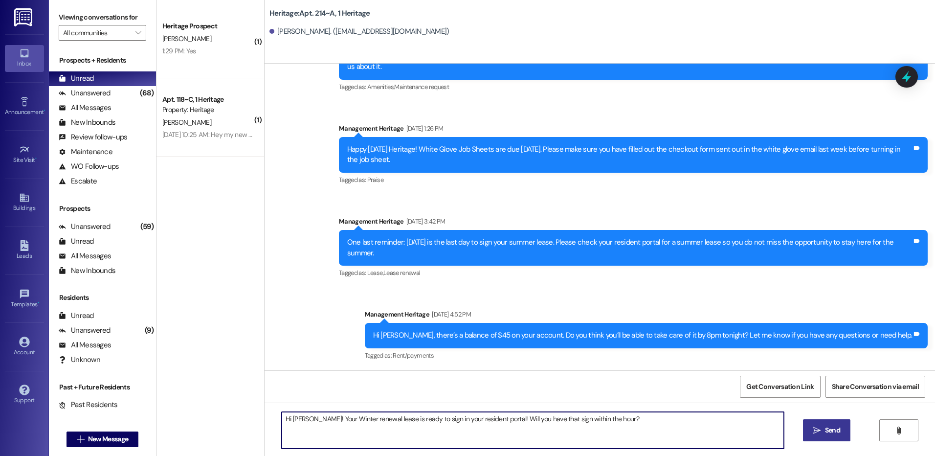
click at [825, 428] on span "Send" at bounding box center [832, 430] width 15 height 10
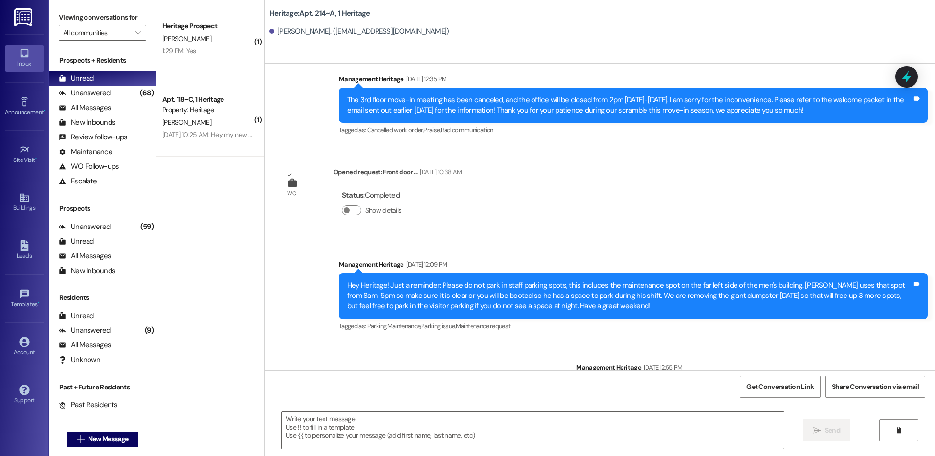
scroll to position [3766, 0]
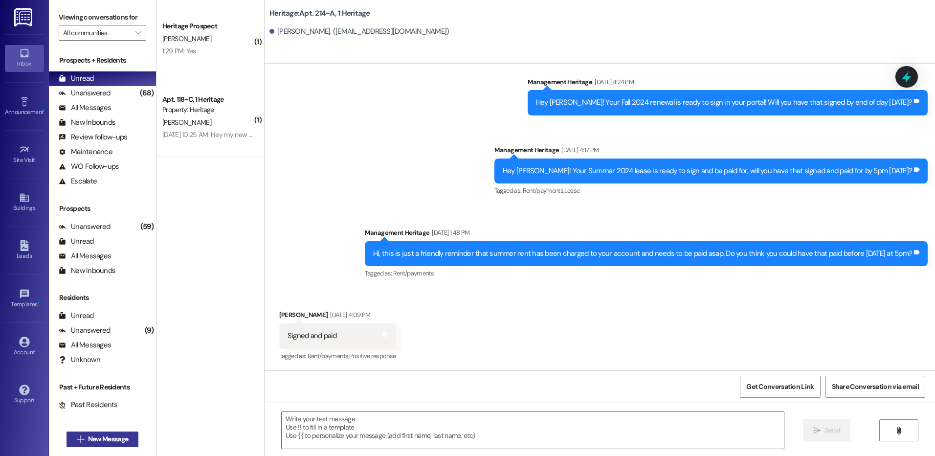
click at [88, 441] on span "New Message" at bounding box center [108, 439] width 40 height 10
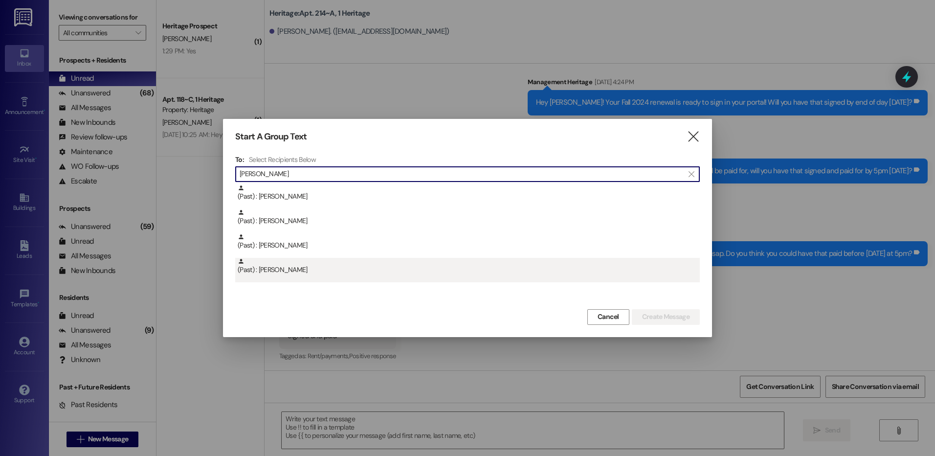
type input "dustin"
click at [316, 268] on div "(Past) : Dustin Rowley" at bounding box center [469, 266] width 462 height 17
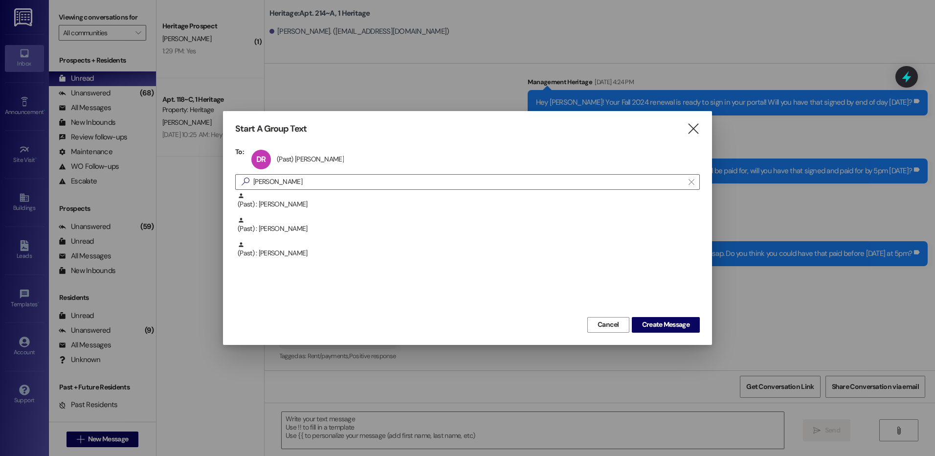
drag, startPoint x: 650, startPoint y: 319, endPoint x: 565, endPoint y: 318, distance: 85.1
click at [650, 320] on span "Create Message" at bounding box center [665, 324] width 47 height 10
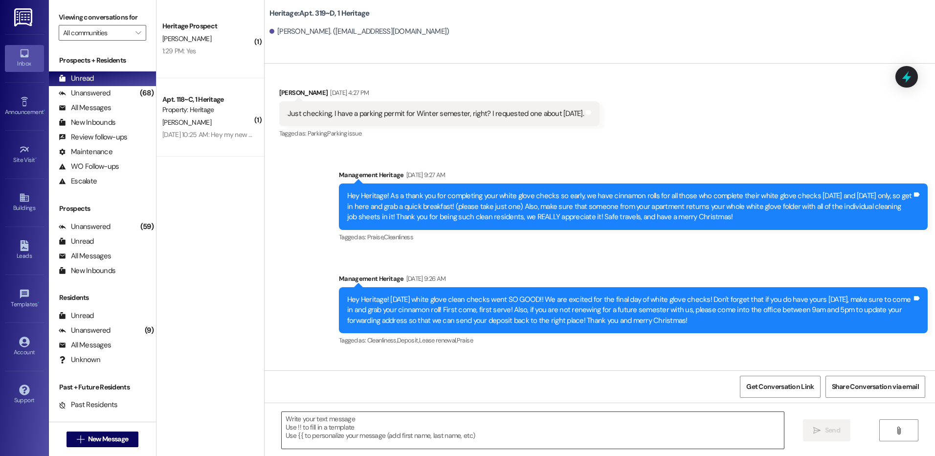
click at [344, 430] on textarea at bounding box center [533, 430] width 502 height 37
paste textarea "Hi _____! Your _____ renewal lease is ready to sign in your resident portal! Wi…"
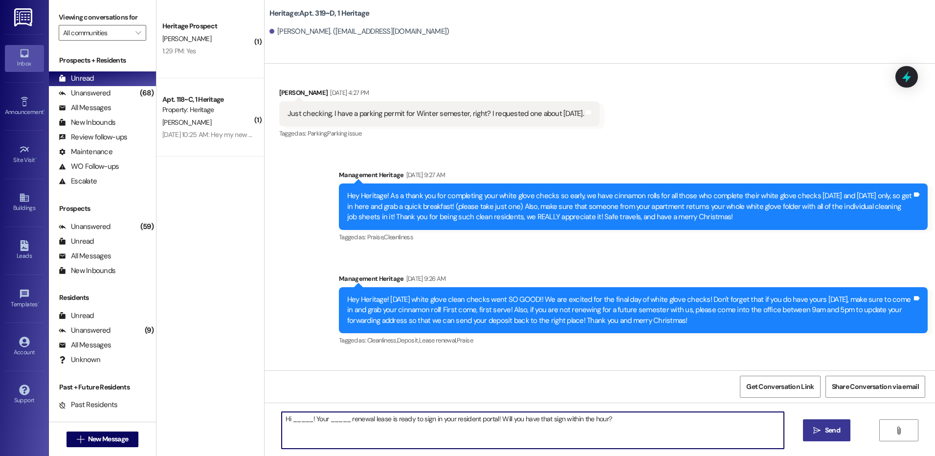
click at [296, 422] on textarea "Hi _____! Your _____ renewal lease is ready to sign in your resident portal! Wi…" at bounding box center [533, 430] width 502 height 37
click at [325, 417] on textarea "Hi Dustin! Your _____ renewal lease is ready to sign in your resident portal! W…" at bounding box center [533, 430] width 502 height 37
type textarea "Hi Dustin! Your Winter renewal lease is ready to sign in your resident portal! …"
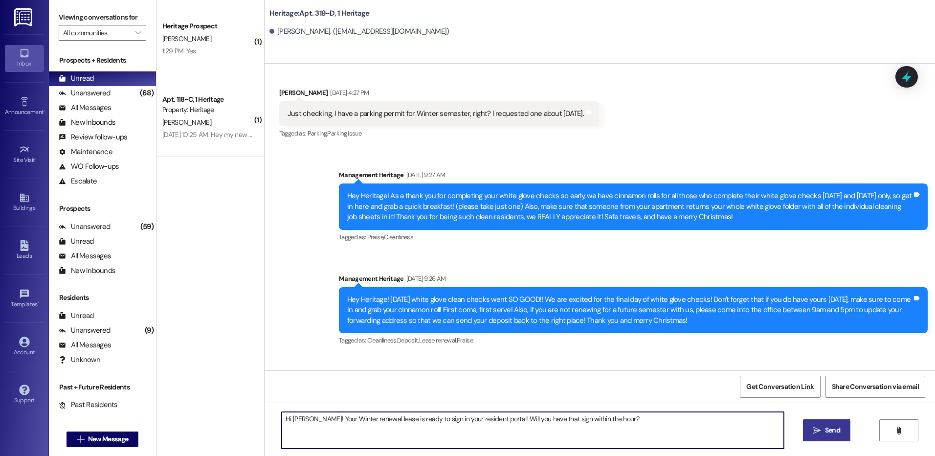
click at [838, 434] on span "Send" at bounding box center [832, 430] width 15 height 10
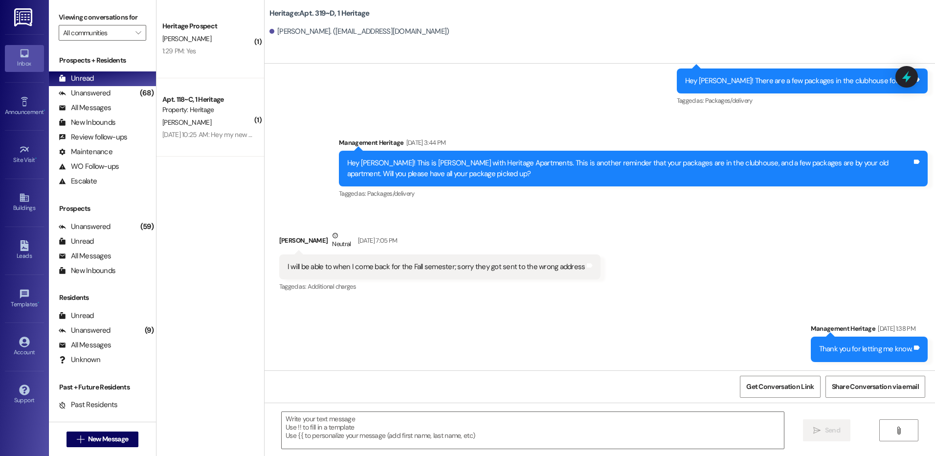
scroll to position [10865, 0]
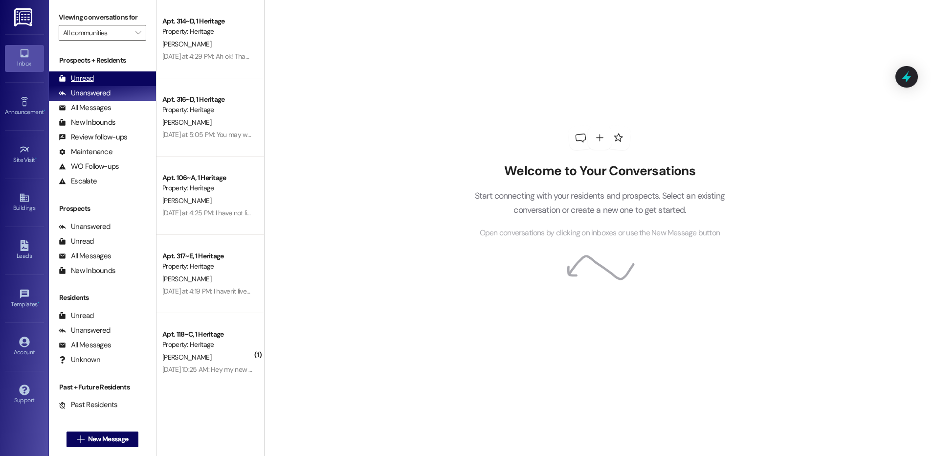
click at [99, 81] on div "Unread (0)" at bounding box center [102, 78] width 107 height 15
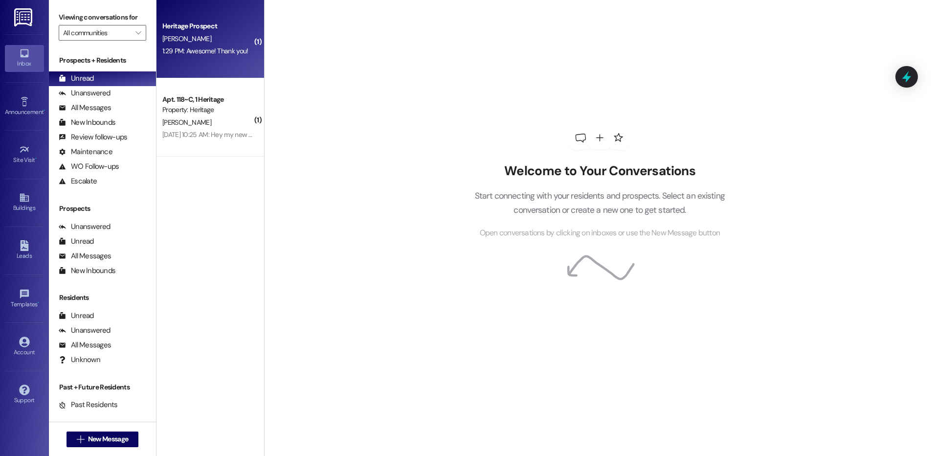
click at [208, 24] on div "Heritage Prospect" at bounding box center [207, 26] width 90 height 10
click at [214, 58] on div "Heritage Prospect [PERSON_NAME] 1:29 PM: Awesome! Thank you! 1:29 PM: Awesome! …" at bounding box center [211, 39] width 108 height 78
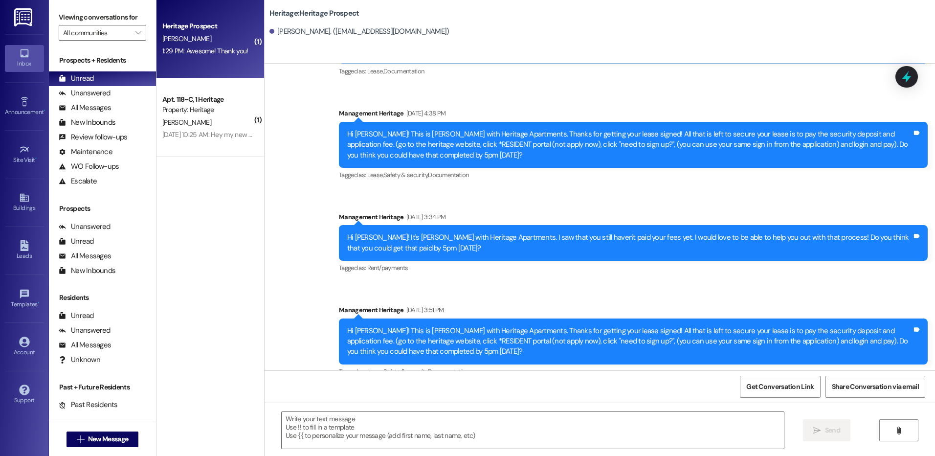
scroll to position [1407, 0]
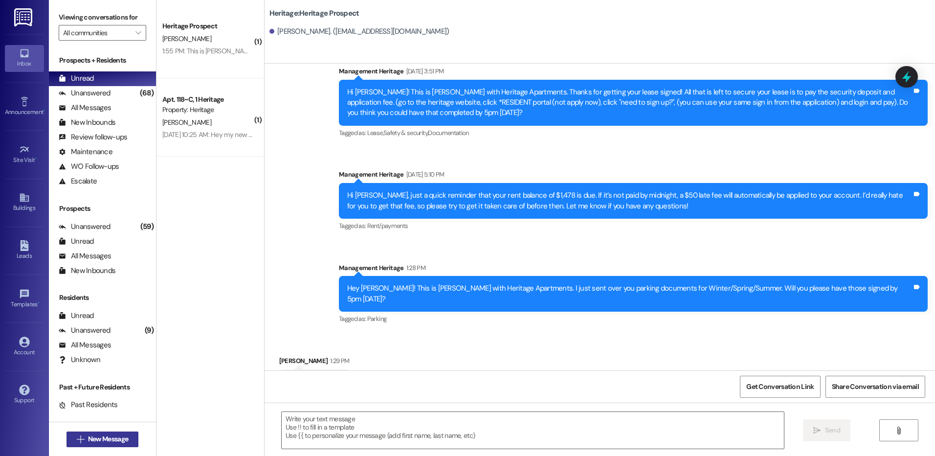
click at [104, 435] on span "New Message" at bounding box center [108, 439] width 40 height 10
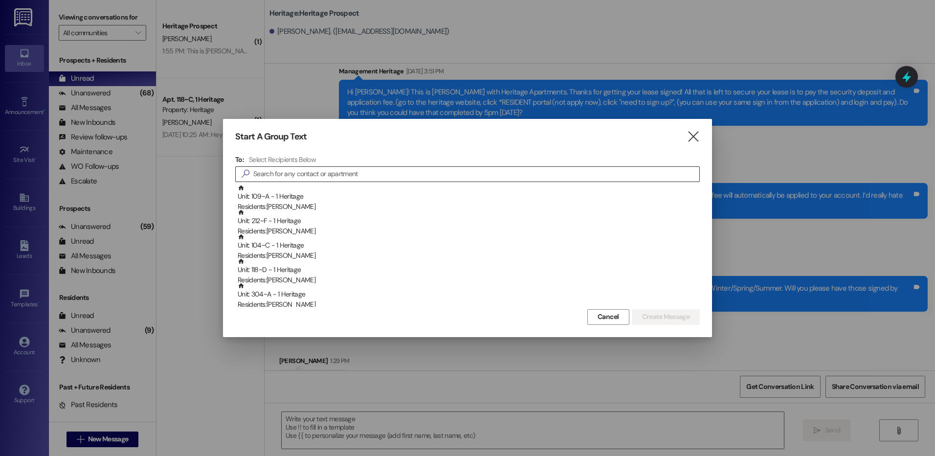
click at [320, 172] on input at bounding box center [476, 174] width 446 height 14
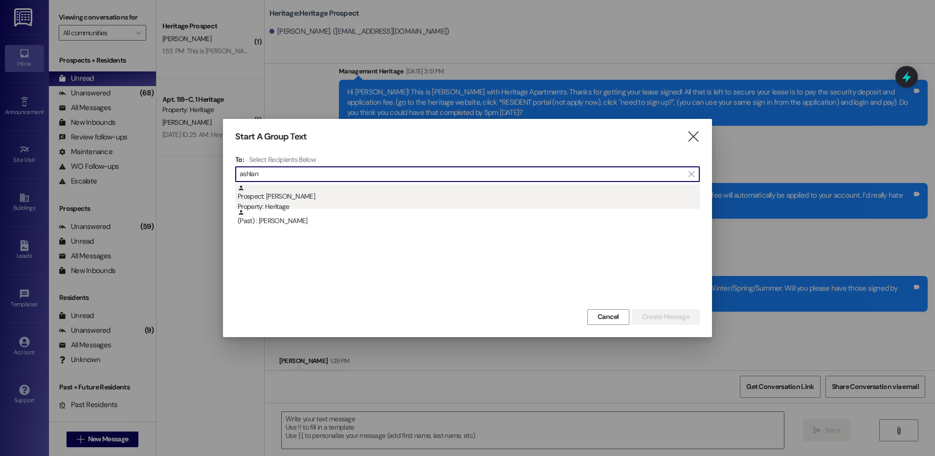
type input "ashlan"
click at [322, 196] on div "Prospect: ashlan crespo Property: Heritage" at bounding box center [469, 198] width 462 height 28
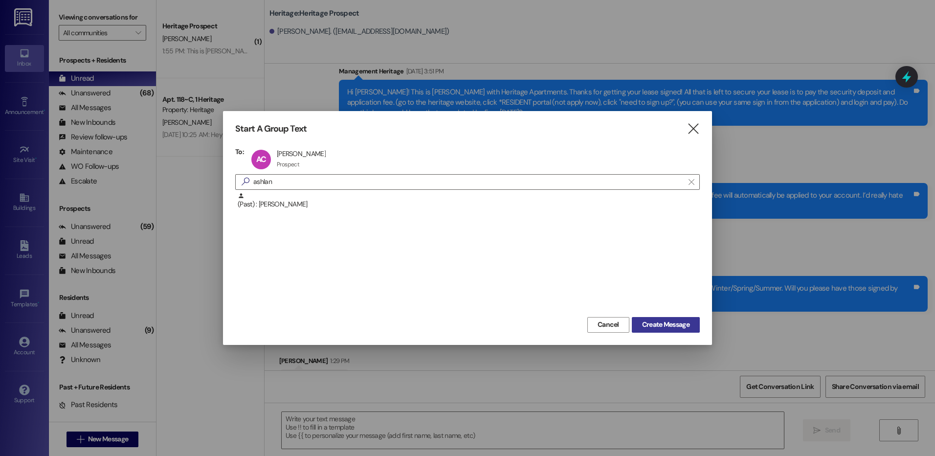
click at [675, 321] on span "Create Message" at bounding box center [665, 324] width 47 height 10
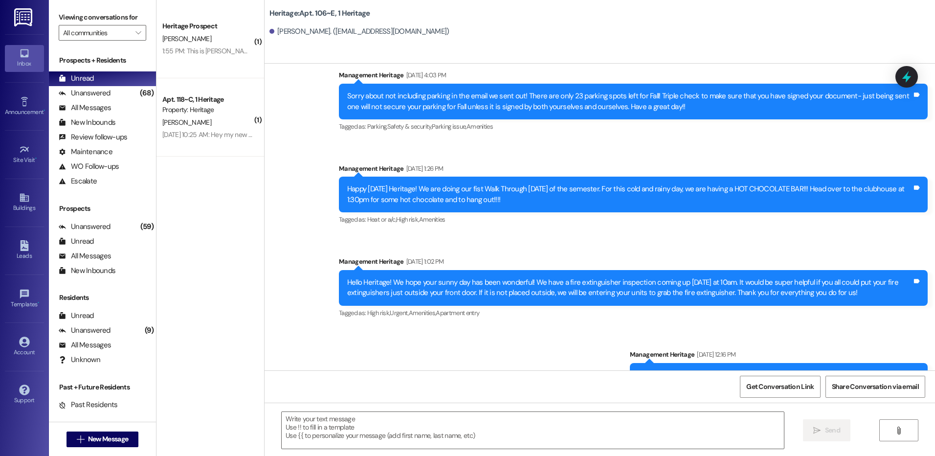
scroll to position [2577, 0]
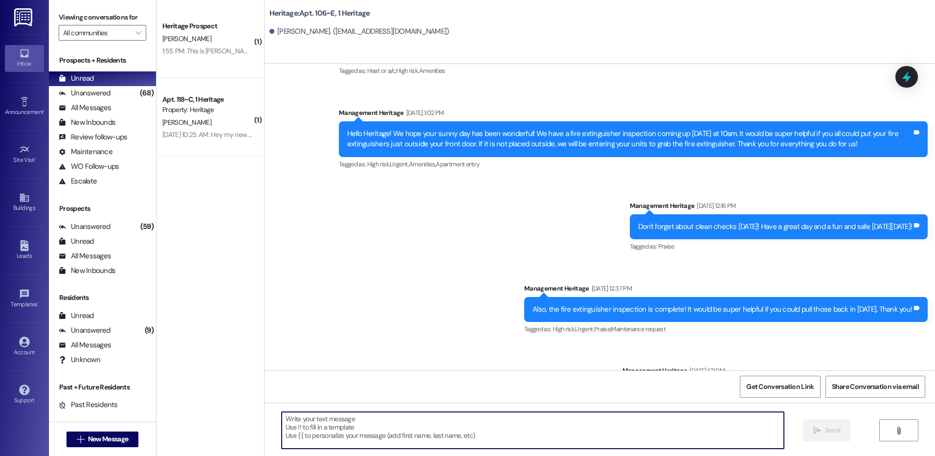
click at [305, 440] on textarea at bounding box center [533, 430] width 502 height 37
paste textarea "Hi _____! Your _____ renewal lease is ready to sign in your resident portal! Wi…"
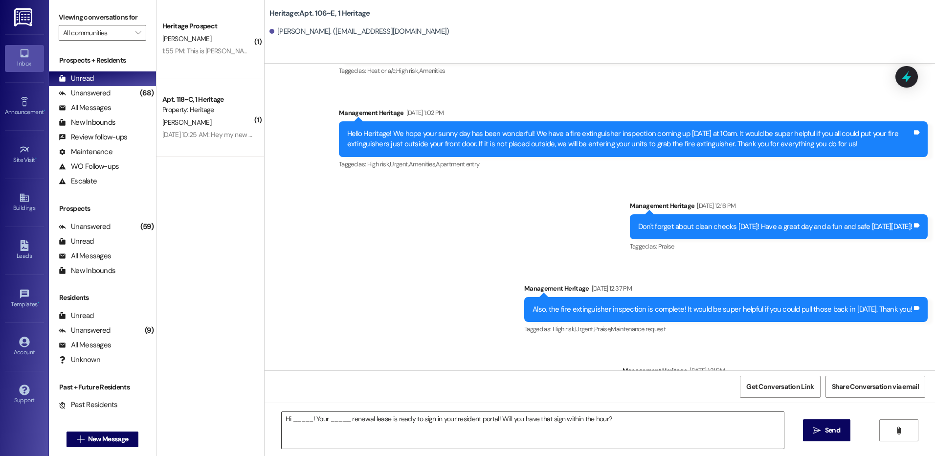
click at [301, 424] on textarea "Hi _____! Your _____ renewal lease is ready to sign in your resident portal! Wi…" at bounding box center [533, 430] width 502 height 37
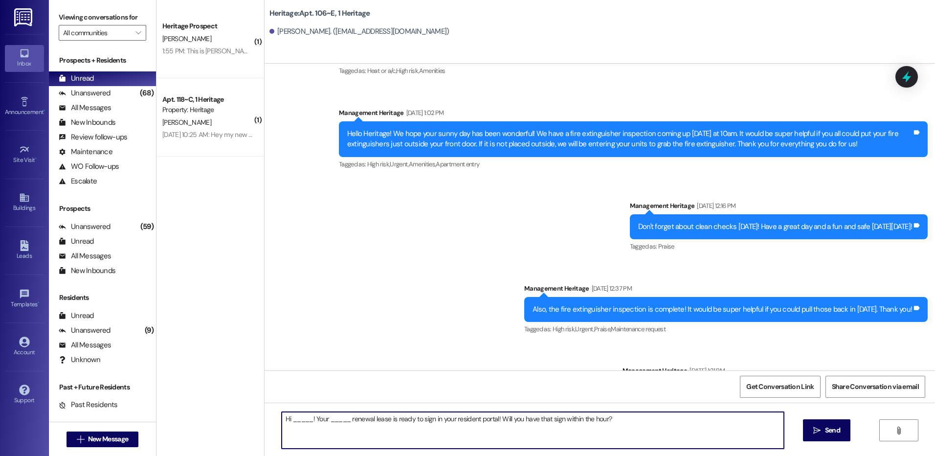
click at [301, 424] on textarea "Hi _____! Your _____ renewal lease is ready to sign in your resident portal! Wi…" at bounding box center [533, 430] width 502 height 37
click at [327, 420] on textarea "Hi Ashlan! Your _____ renewal lease is ready to sign in your resident portal! W…" at bounding box center [533, 430] width 502 height 37
click at [328, 420] on textarea "Hi Ashlan! Your _____ renewal lease is ready to sign in your resident portal! W…" at bounding box center [533, 430] width 502 height 37
type textarea "Hi Ashlan! Your Winter renewal lease is ready to sign in your resident portal! …"
click at [793, 432] on div "Hi Ashlan! Your Winter renewal lease is ready to sign in your resident portal! …" at bounding box center [600, 439] width 671 height 73
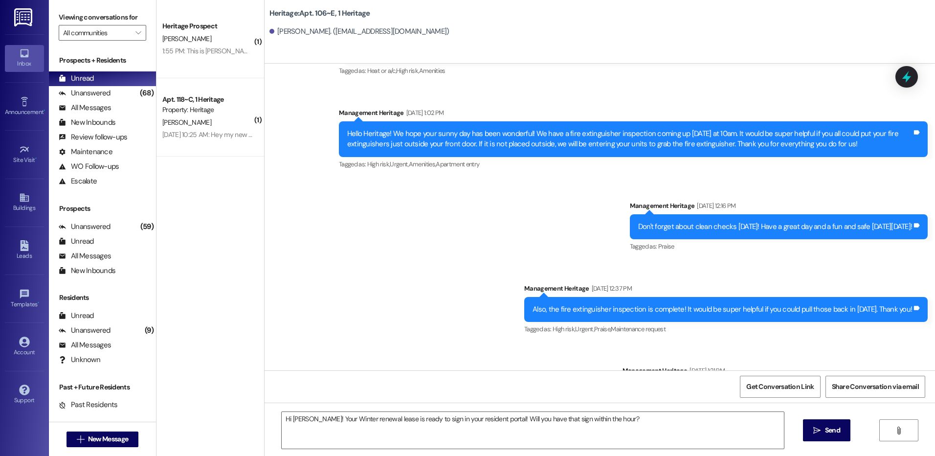
click at [846, 429] on button " Send" at bounding box center [826, 430] width 47 height 22
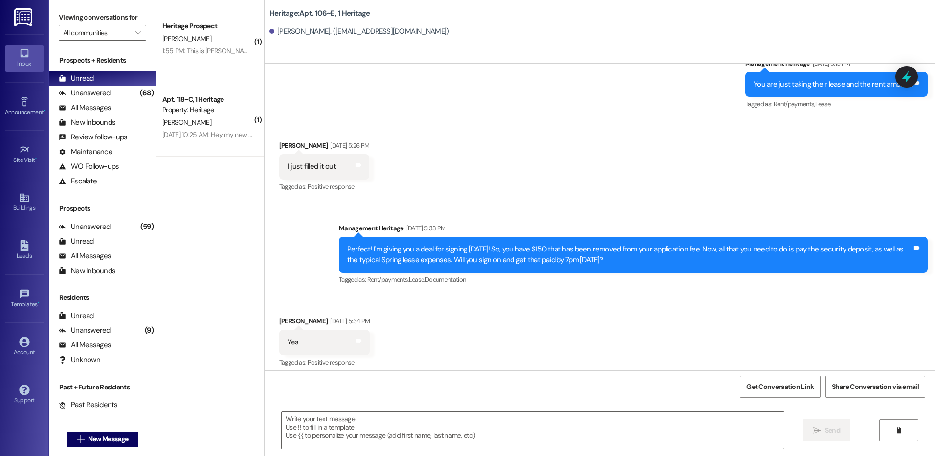
scroll to position [1794, 0]
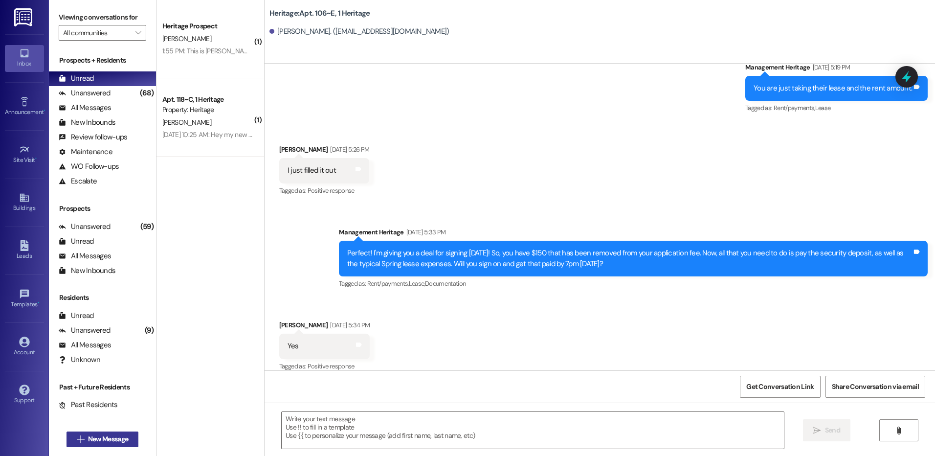
click at [100, 441] on span "New Message" at bounding box center [108, 439] width 40 height 10
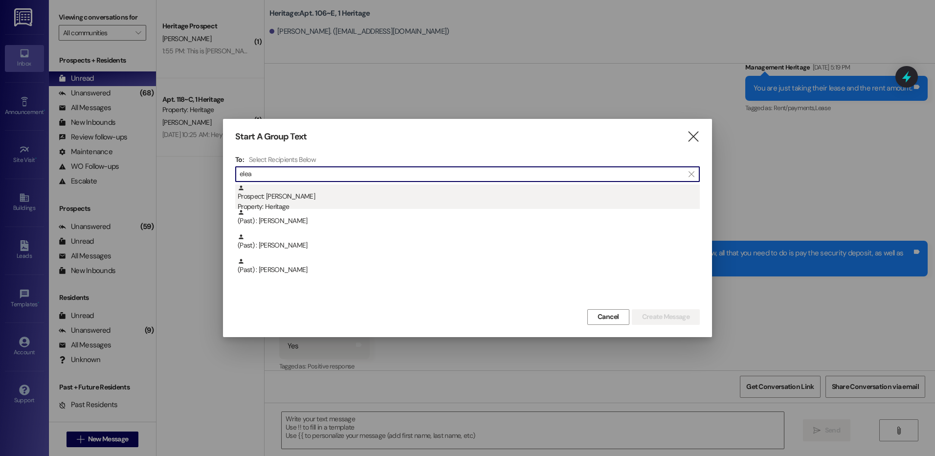
type input "elea"
click at [316, 196] on div "Prospect: Eleanor Christensen Property: Heritage" at bounding box center [469, 198] width 462 height 28
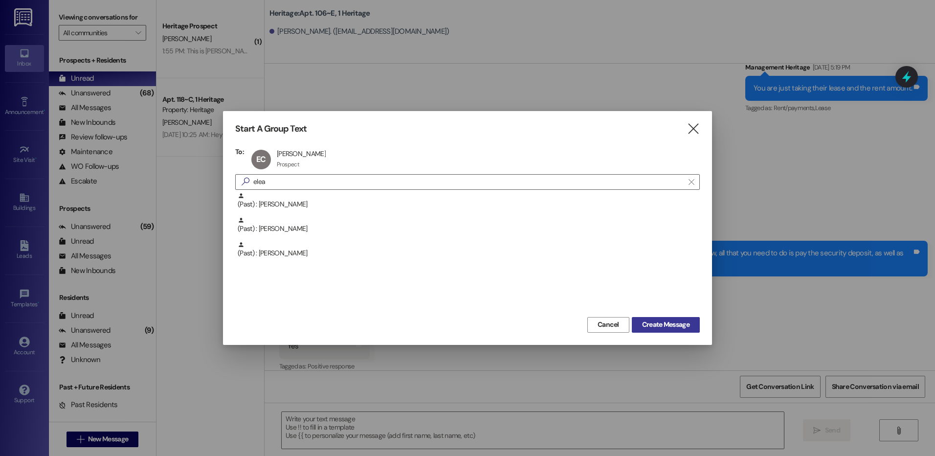
click at [683, 330] on button "Create Message" at bounding box center [666, 325] width 68 height 16
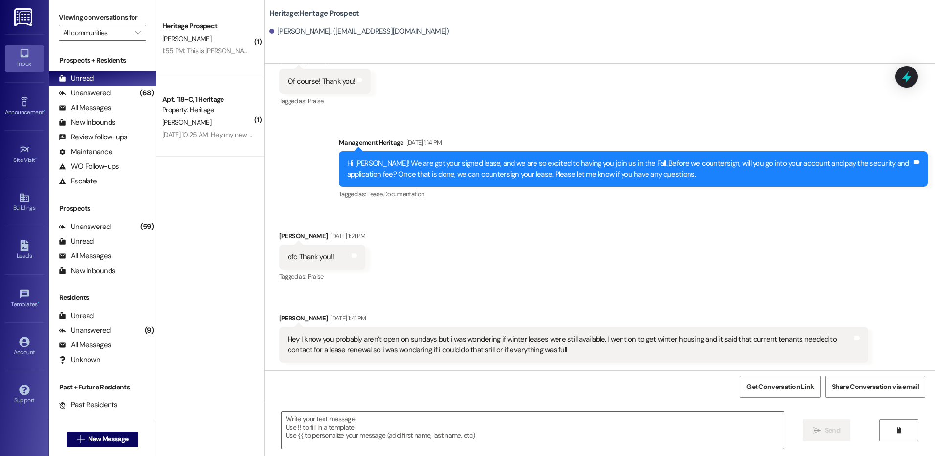
scroll to position [296, 0]
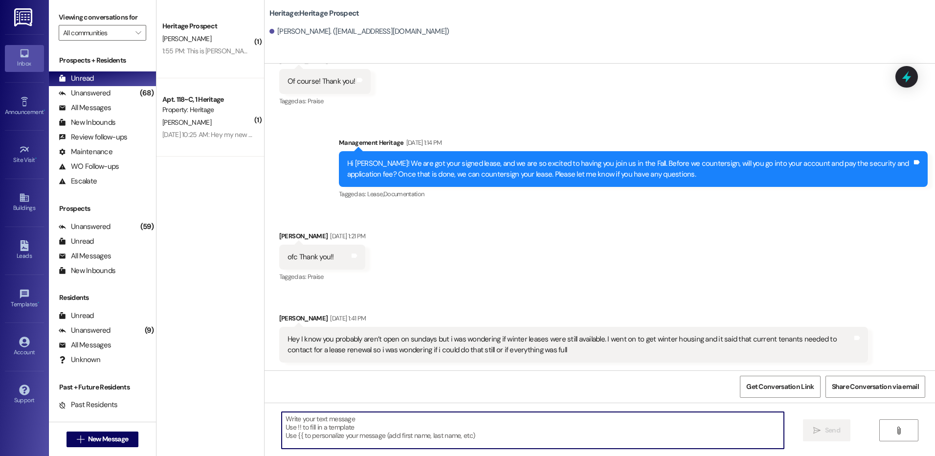
click at [375, 428] on textarea at bounding box center [533, 430] width 502 height 37
paste textarea "Hi _____! Your _____ renewal lease is ready to sign in your resident portal! Wi…"
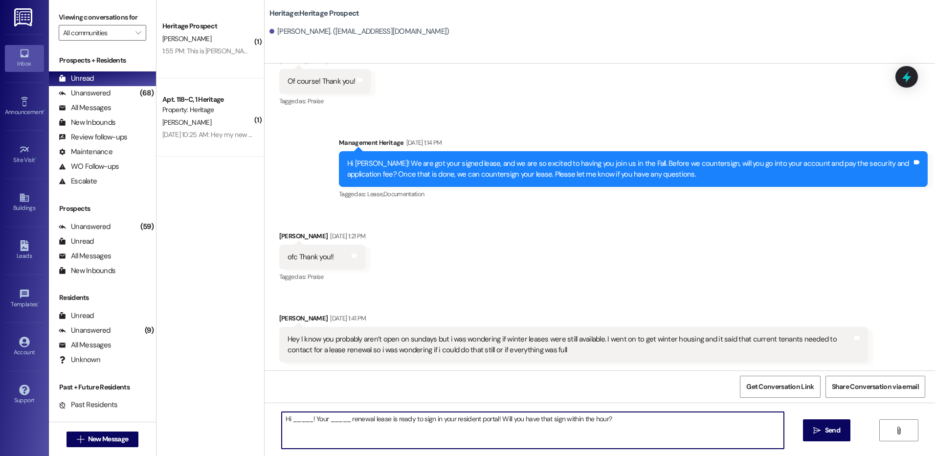
click at [300, 415] on textarea "Hi _____! Your _____ renewal lease is ready to sign in your resident portal! Wi…" at bounding box center [533, 430] width 502 height 37
click at [328, 420] on textarea "Hi Eleanor! Your _____ renewal lease is ready to sign in your resident portal! …" at bounding box center [533, 430] width 502 height 37
type textarea "Hi Eleanor! Your Winter renewal lease is ready to sign in your resident portal!…"
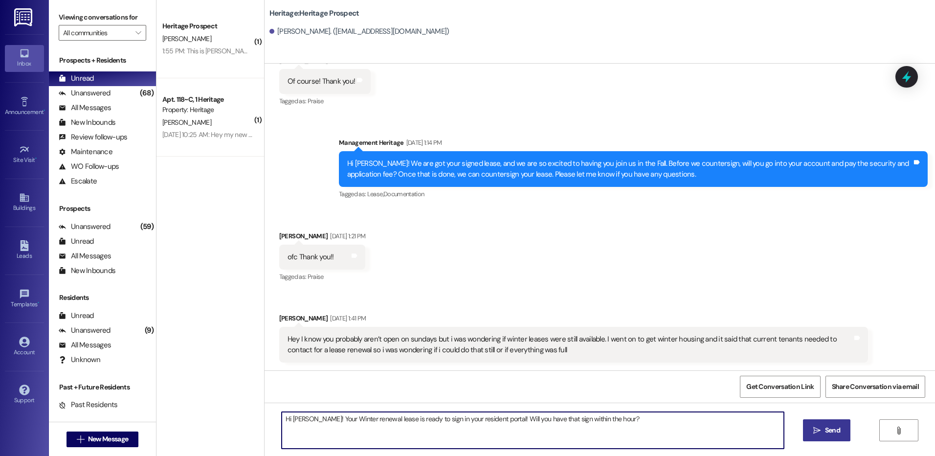
click at [825, 425] on button " Send" at bounding box center [826, 430] width 47 height 22
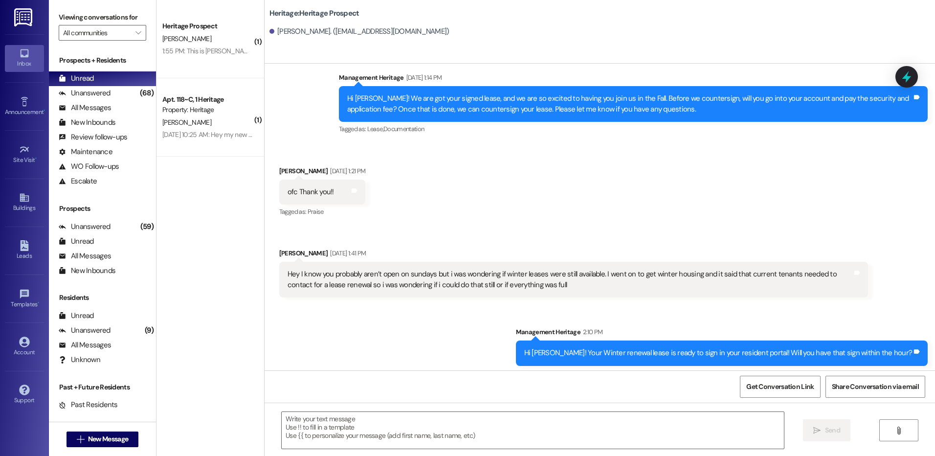
scroll to position [365, 0]
